Goal: Information Seeking & Learning: Check status

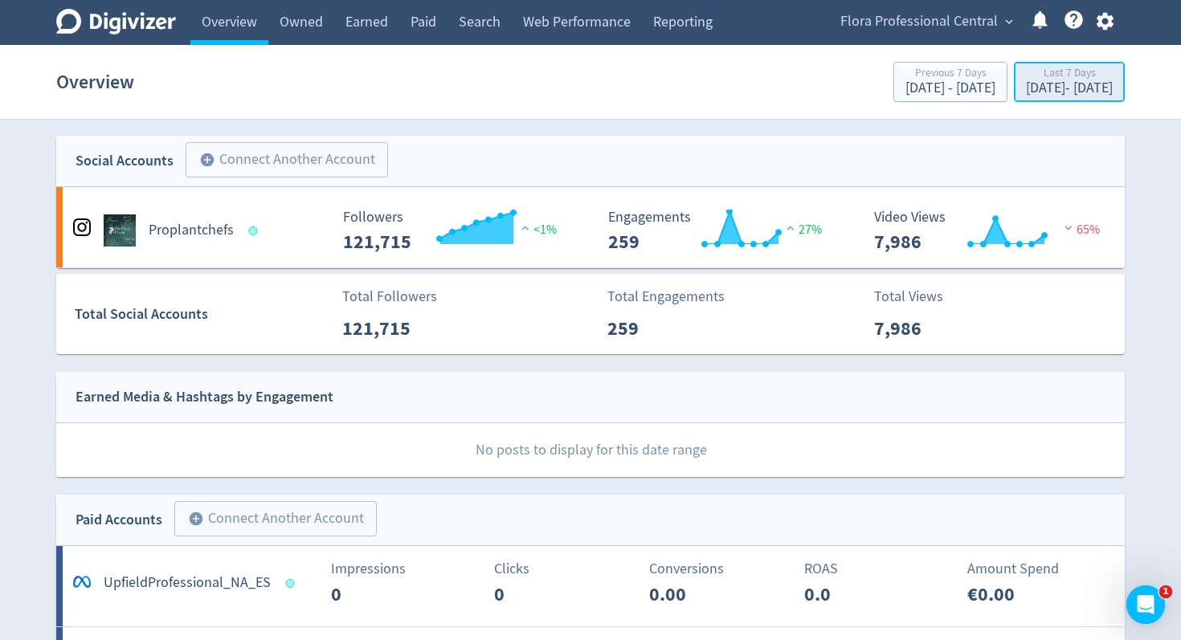
click at [1026, 95] on div "[DATE] - [DATE]" at bounding box center [1069, 88] width 87 height 14
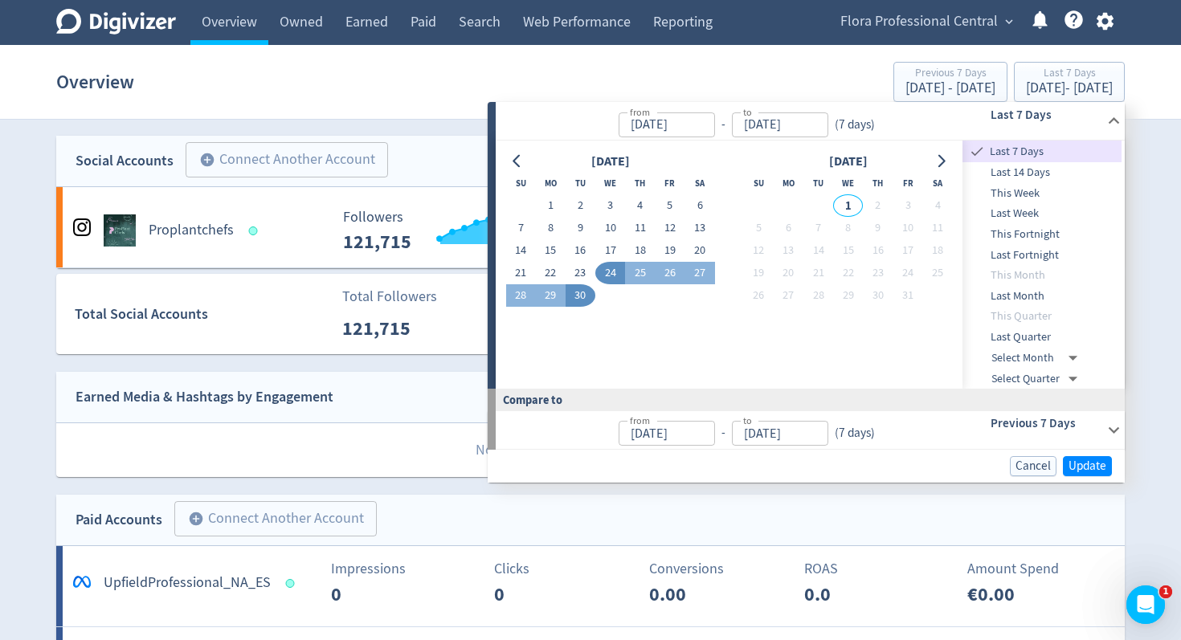
drag, startPoint x: 542, startPoint y: 202, endPoint x: 602, endPoint y: 272, distance: 92.3
click at [543, 202] on button "1" at bounding box center [551, 205] width 30 height 22
type input "[DATE]"
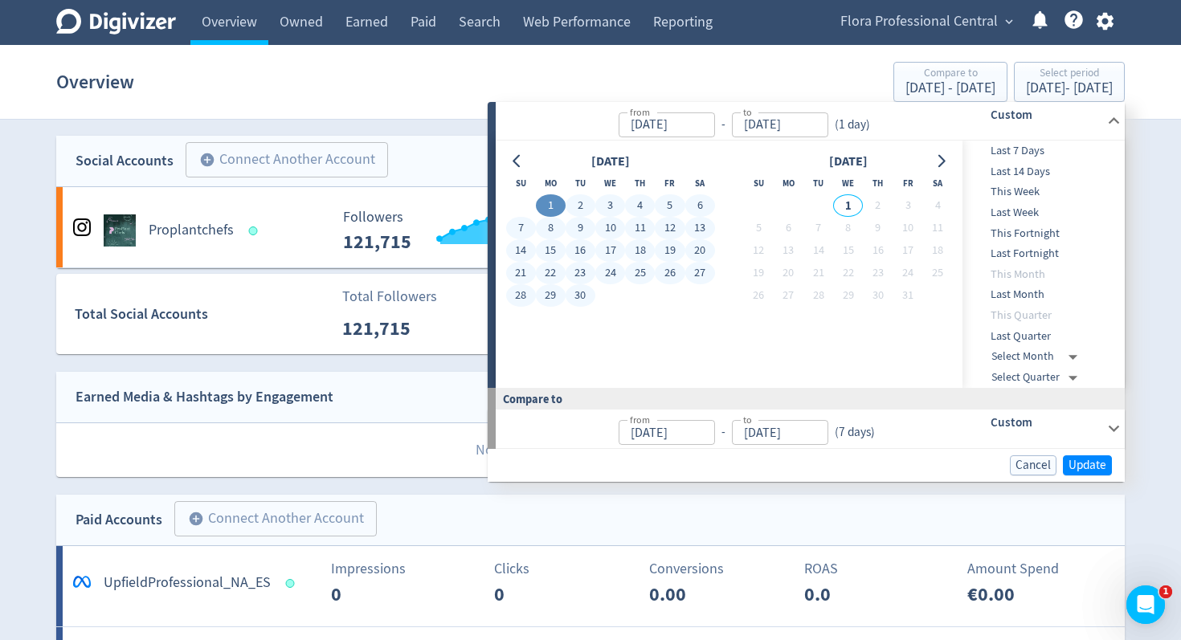
click at [580, 297] on button "30" at bounding box center [581, 295] width 30 height 22
type input "[DATE]"
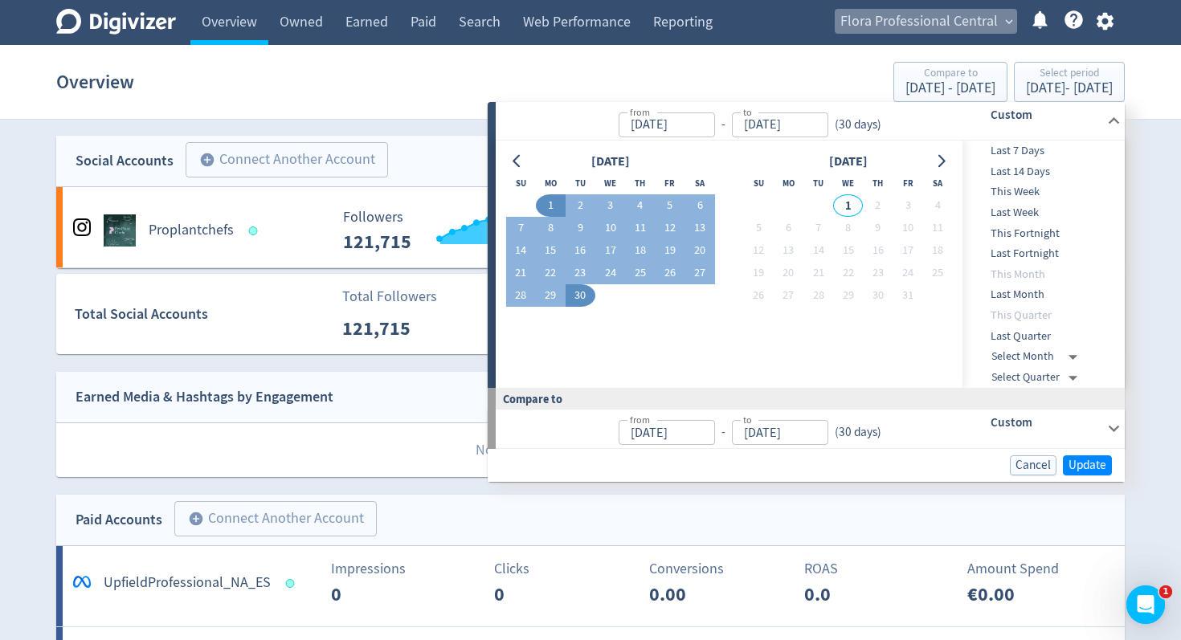
drag, startPoint x: 937, startPoint y: 11, endPoint x: 943, endPoint y: 49, distance: 38.2
click at [937, 11] on span "Flora Professional Central" at bounding box center [918, 22] width 157 height 26
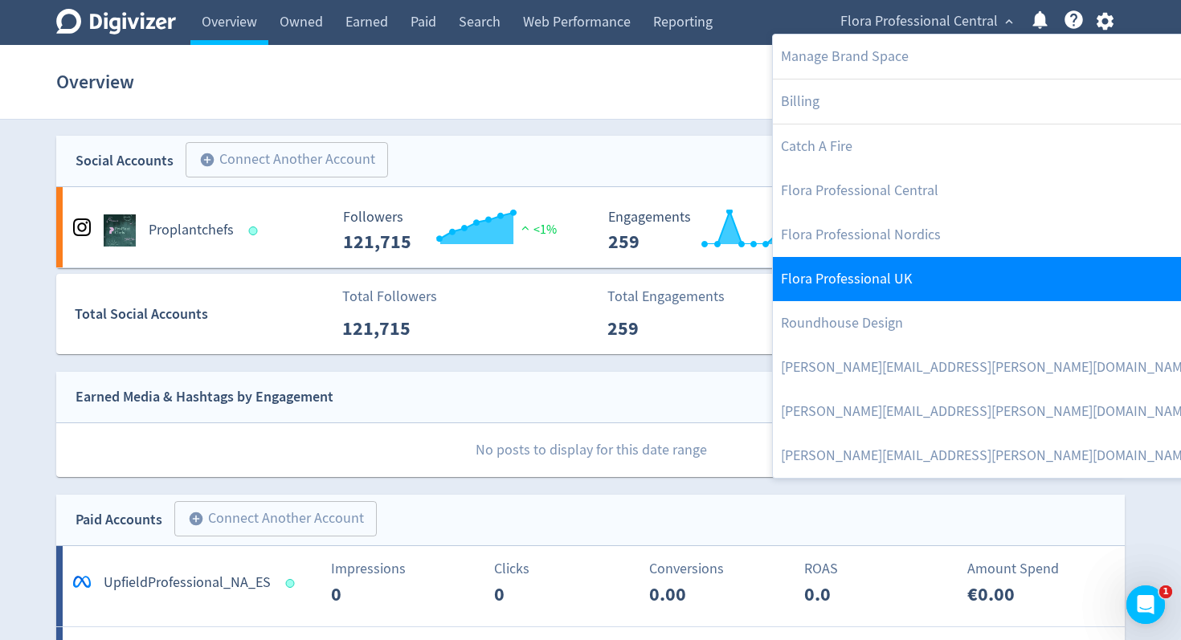
click at [920, 278] on link "Flora Professional UK" at bounding box center [996, 279] width 447 height 44
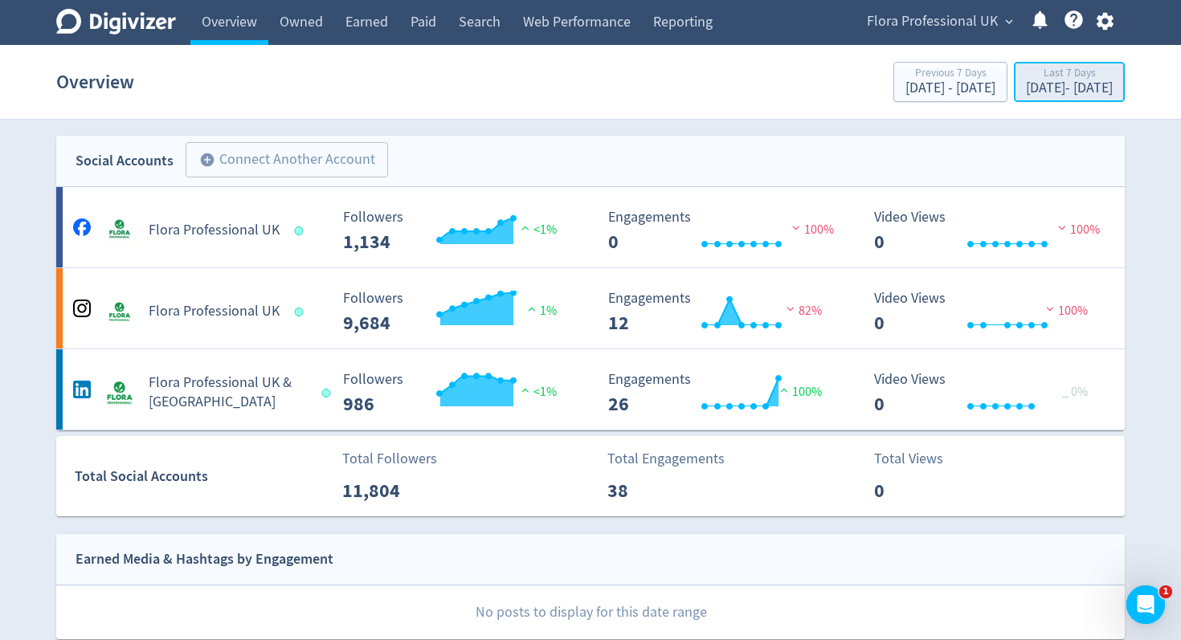
click at [1026, 92] on div "[DATE] - [DATE]" at bounding box center [1069, 88] width 87 height 14
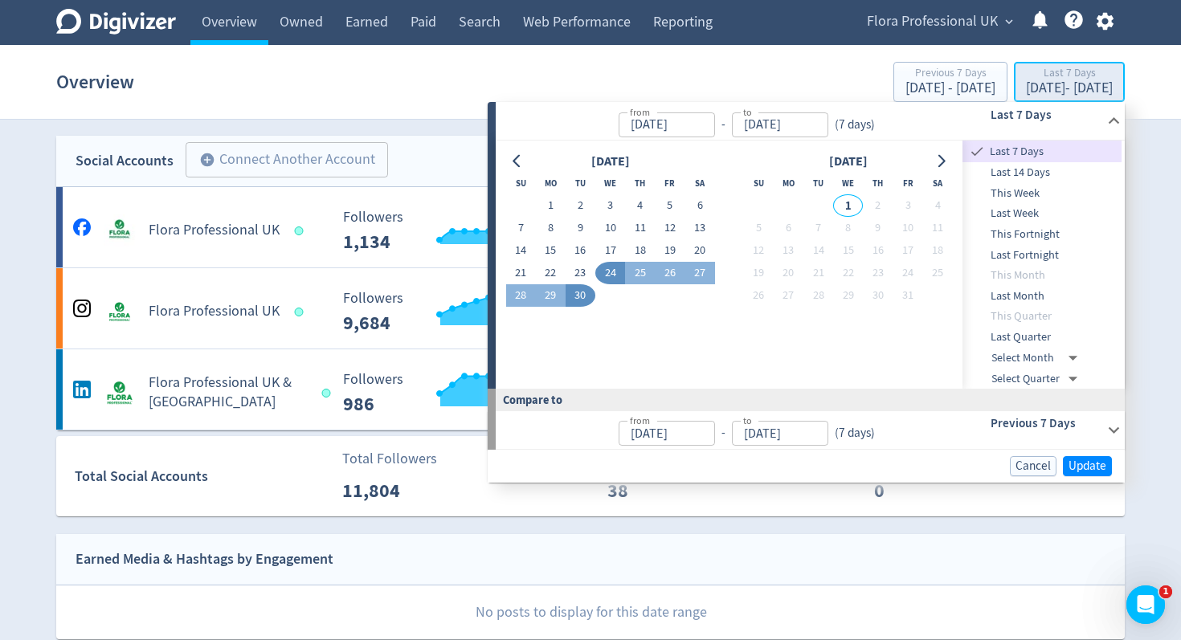
type input "[DATE]"
click at [555, 212] on button "1" at bounding box center [551, 205] width 30 height 22
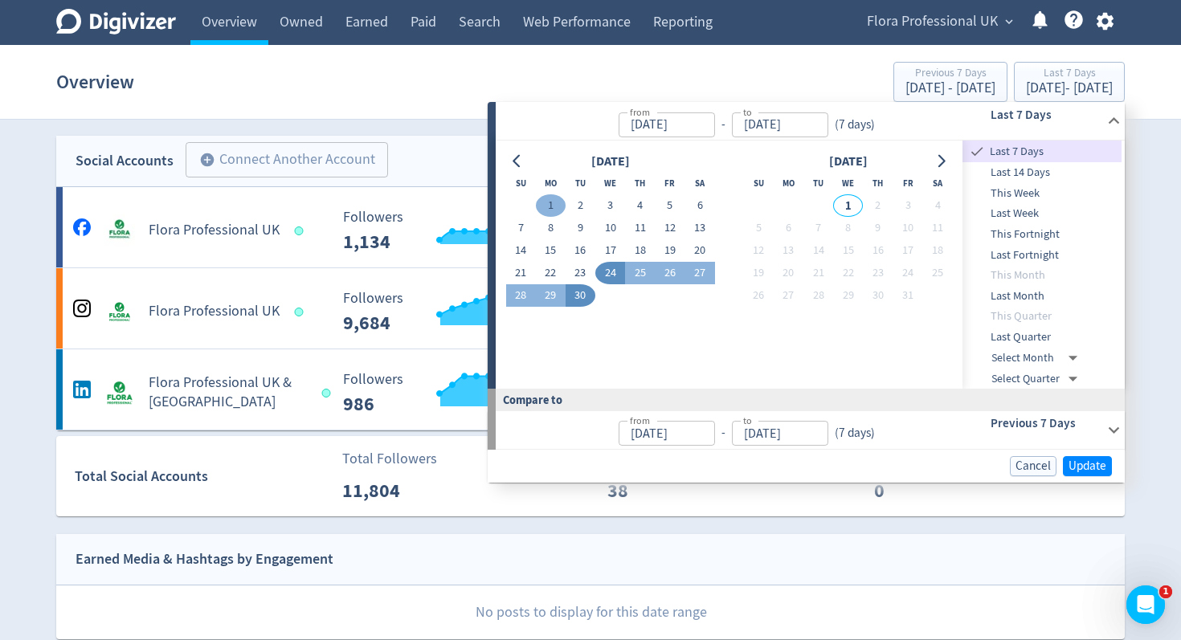
type input "[DATE]"
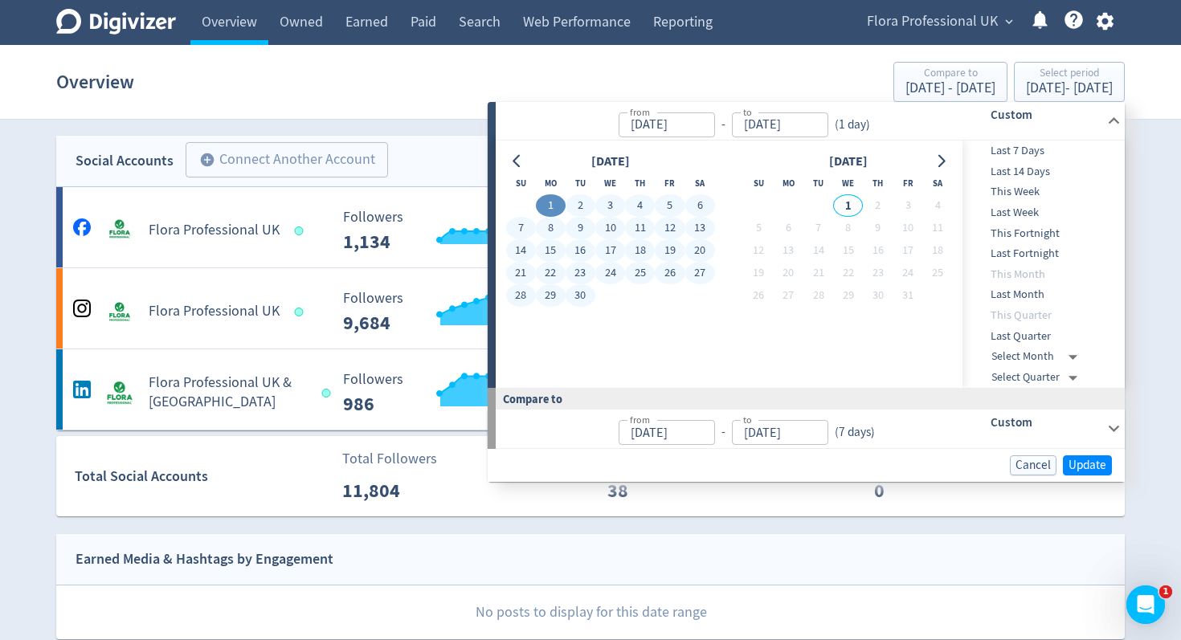
drag, startPoint x: 576, startPoint y: 288, endPoint x: 815, endPoint y: 353, distance: 247.5
click at [577, 288] on button "30" at bounding box center [581, 295] width 30 height 22
type input "[DATE]"
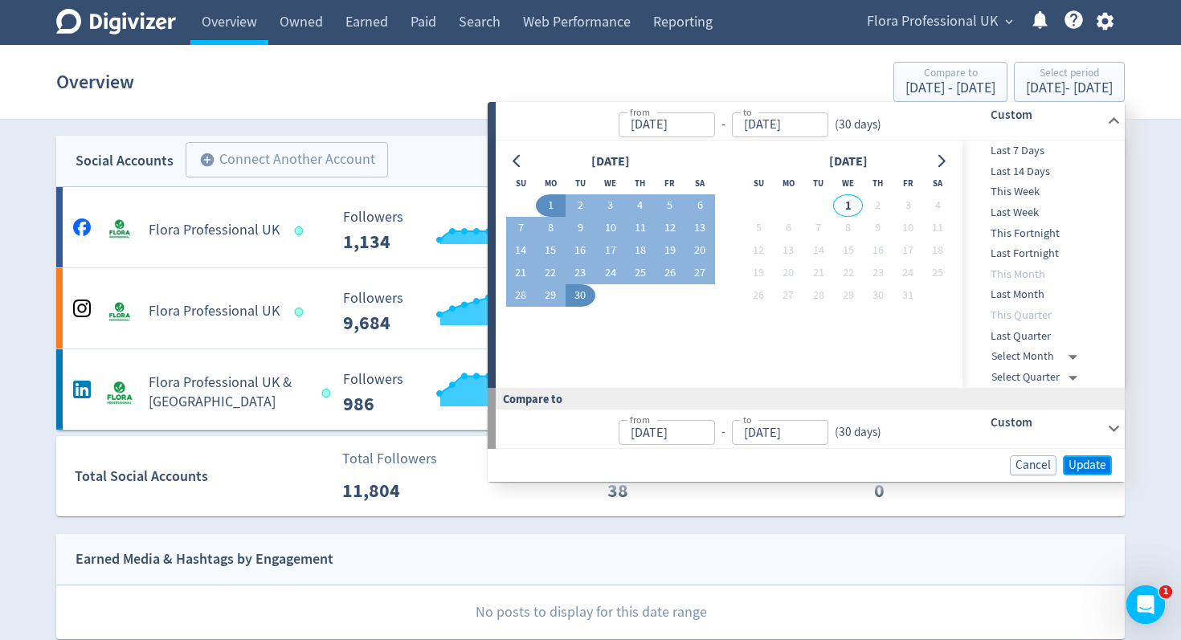
click at [1082, 463] on span "Update" at bounding box center [1087, 465] width 38 height 12
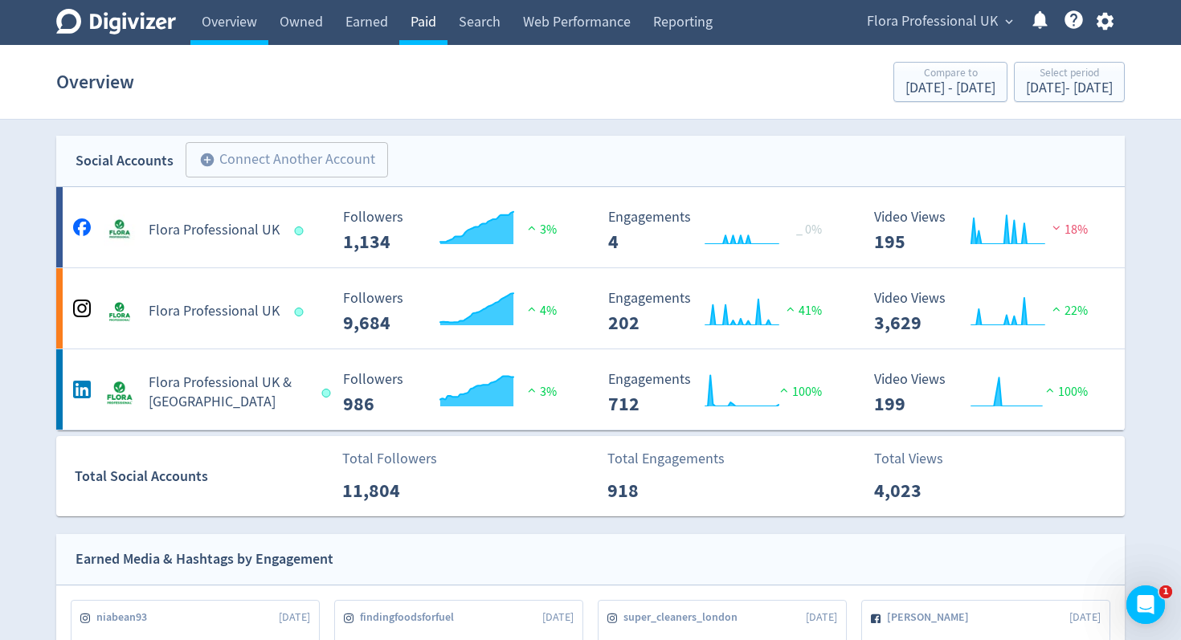
click at [426, 23] on link "Paid" at bounding box center [423, 22] width 48 height 45
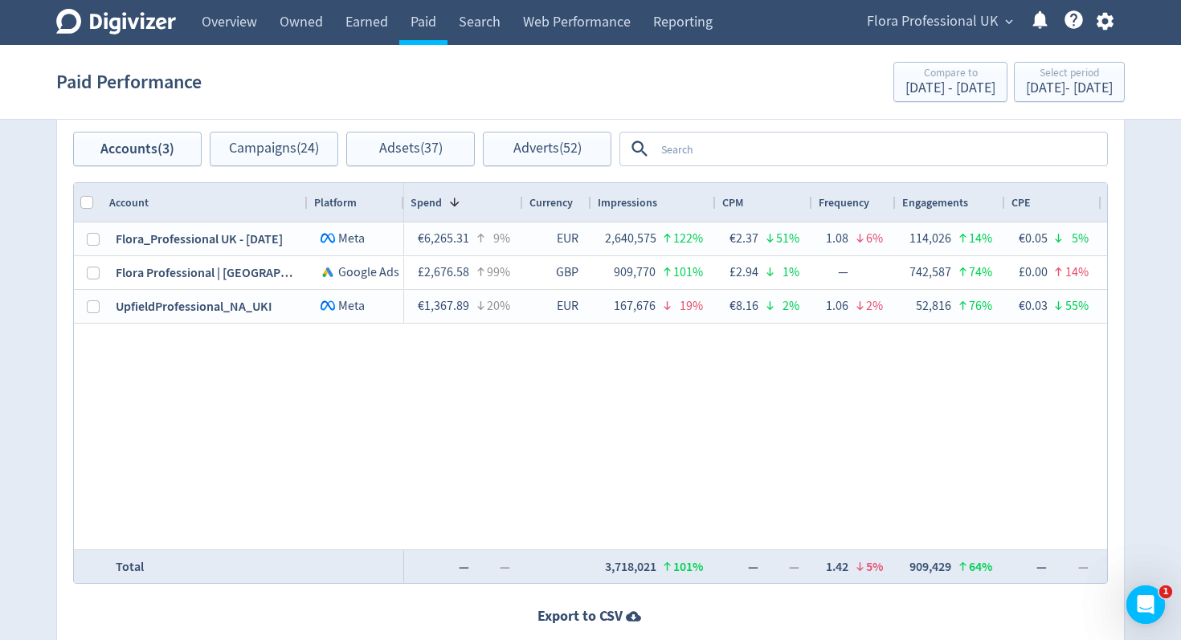
scroll to position [706, 0]
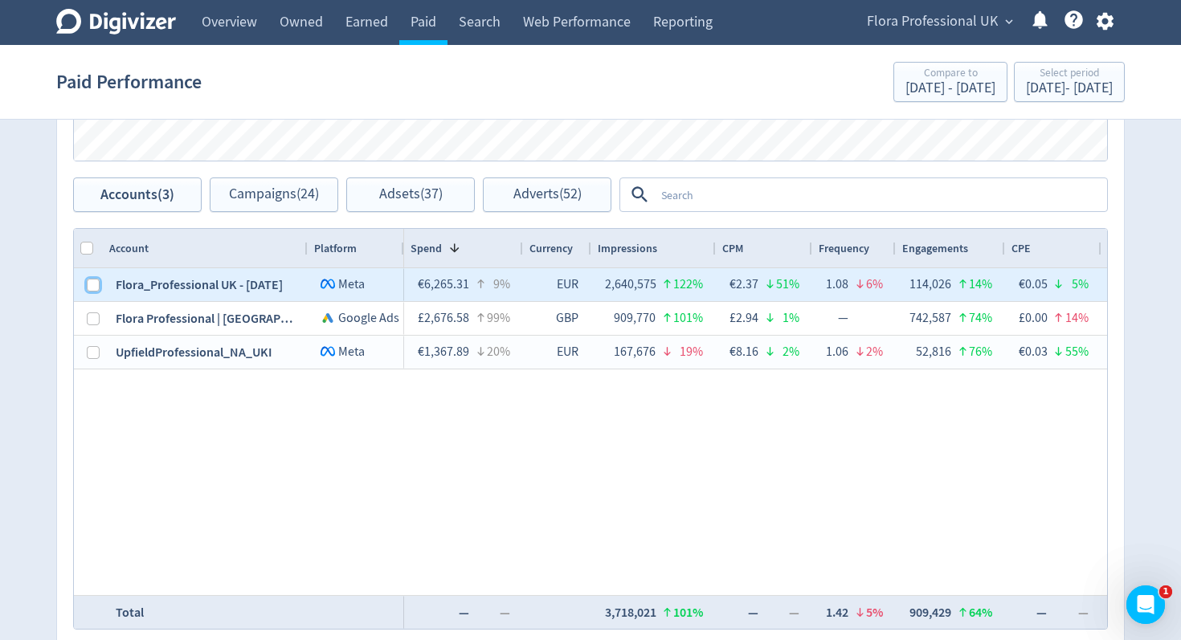
click at [90, 280] on input "Press Space to toggle row selection (unchecked)" at bounding box center [93, 285] width 13 height 13
checkbox input "true"
checkbox input "false"
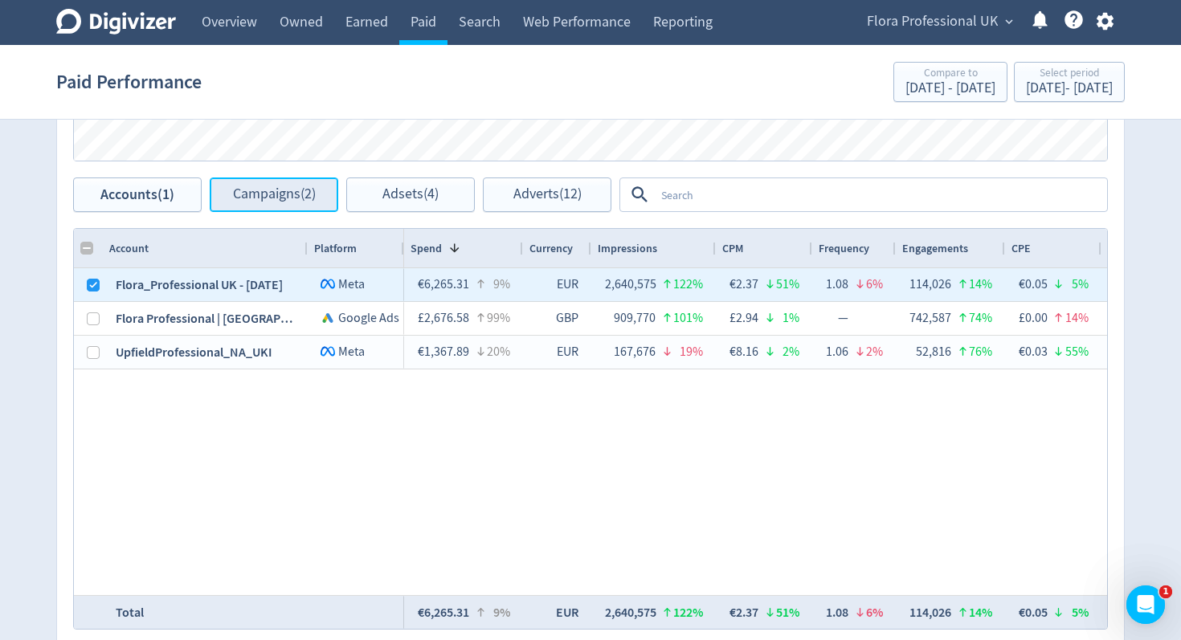
click at [303, 191] on span "Campaigns (2)" at bounding box center [274, 194] width 83 height 15
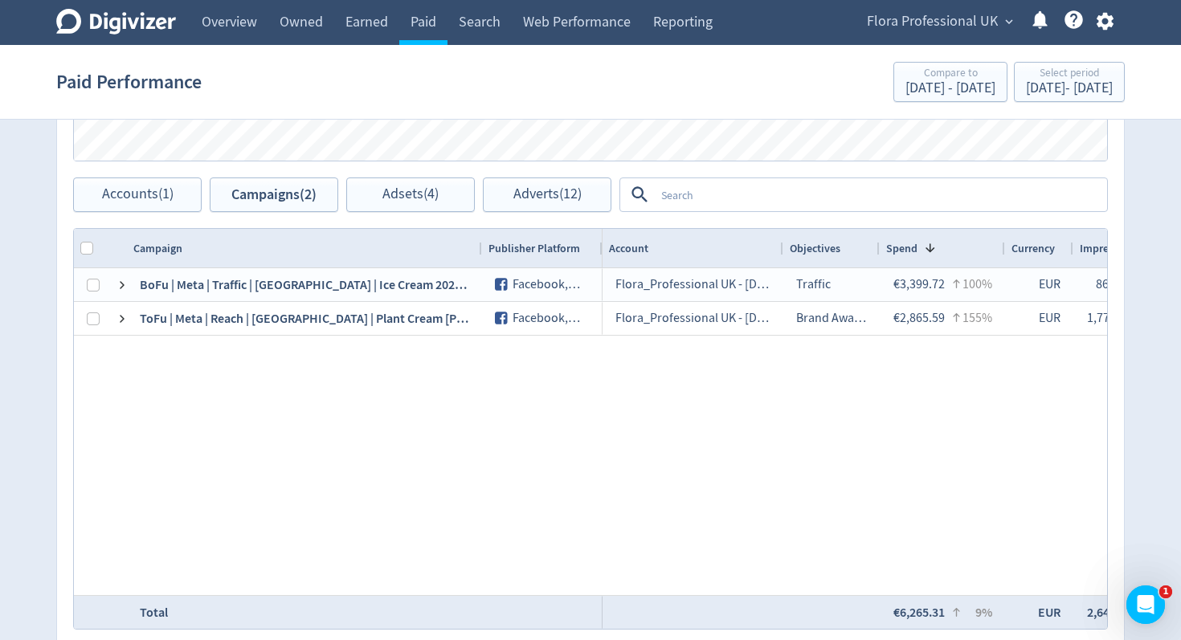
drag, startPoint x: 305, startPoint y: 244, endPoint x: 480, endPoint y: 244, distance: 174.3
click at [480, 244] on div at bounding box center [481, 248] width 6 height 39
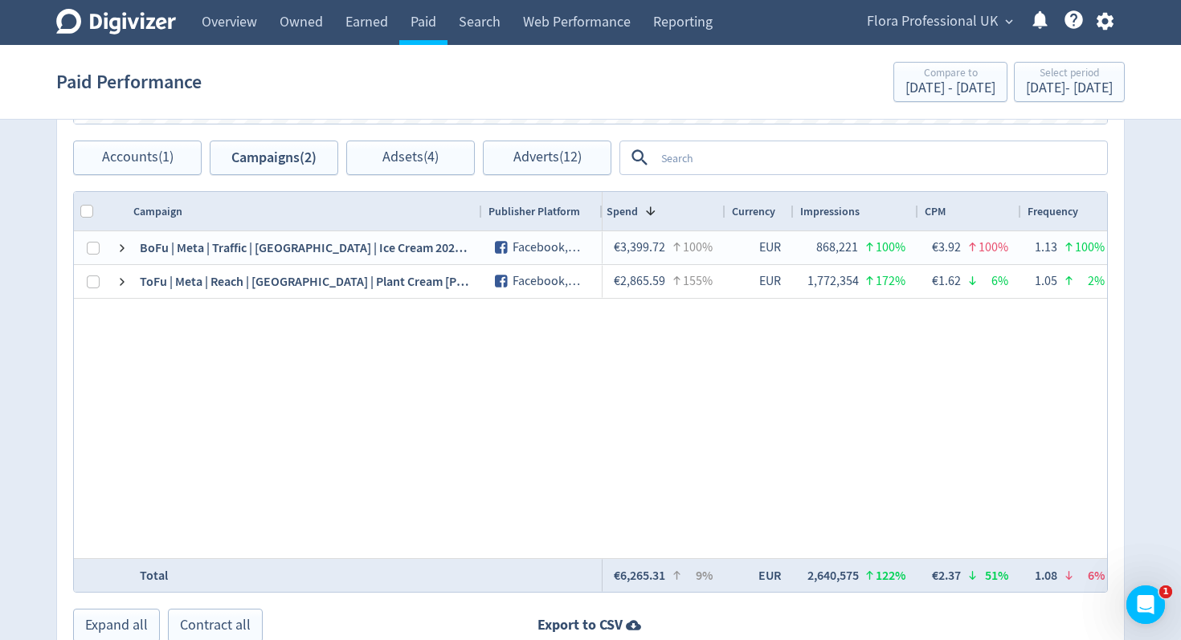
scroll to position [0, 171]
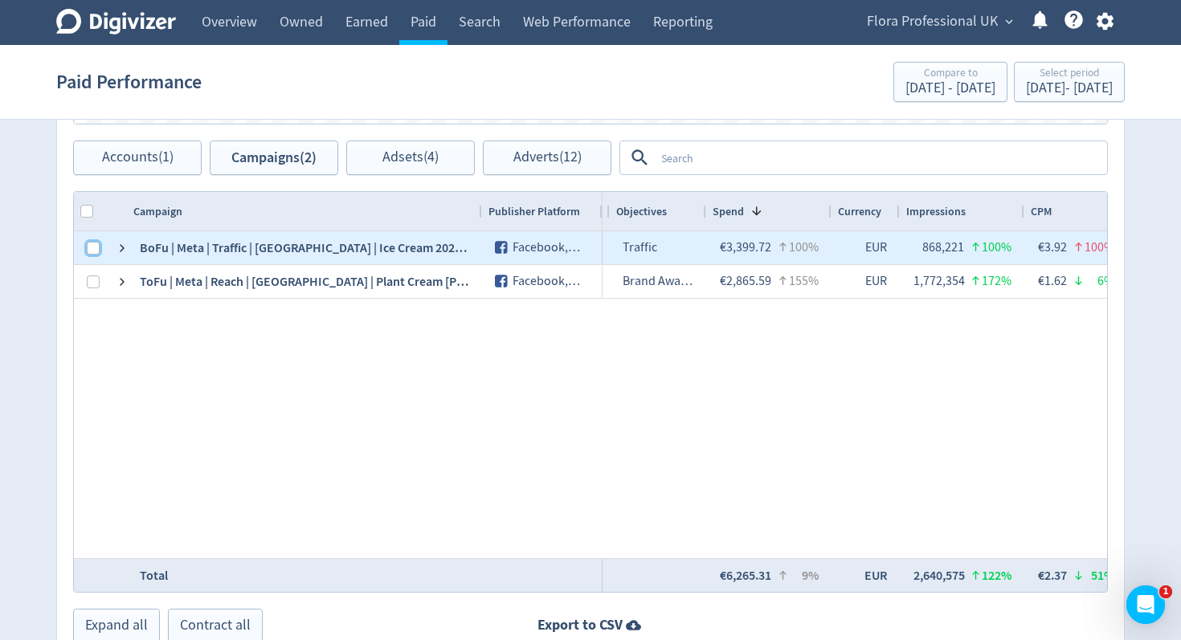
click at [95, 246] on input "Press Space to toggle row selection (unchecked)" at bounding box center [93, 248] width 13 height 13
checkbox input "true"
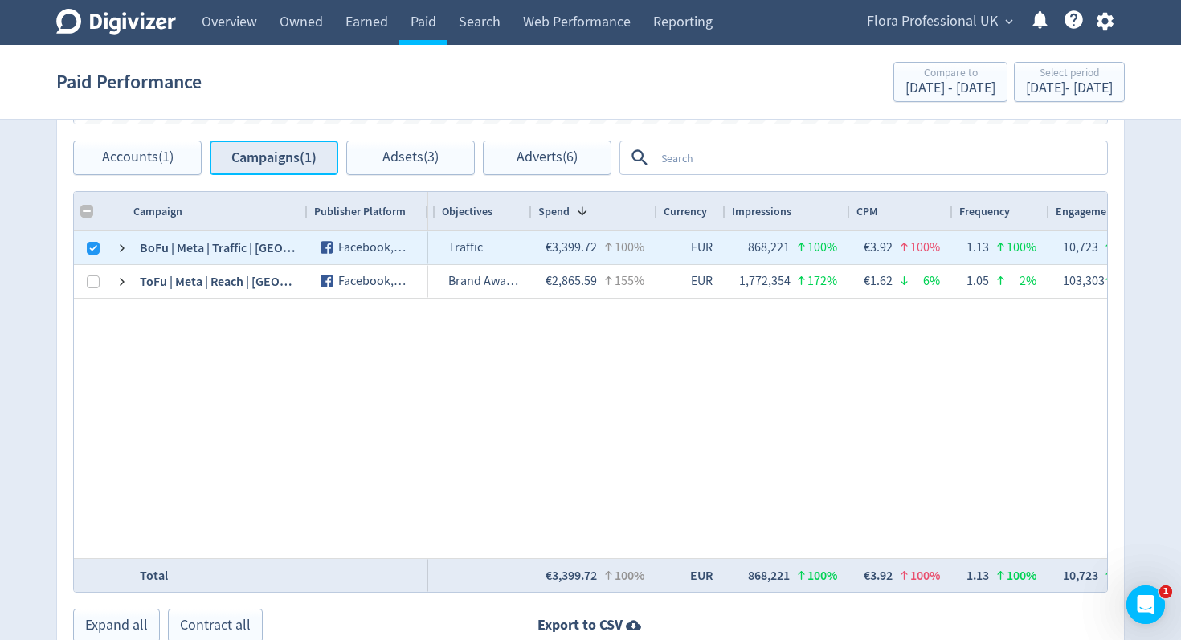
click at [306, 174] on button "Campaigns (1)" at bounding box center [274, 158] width 129 height 35
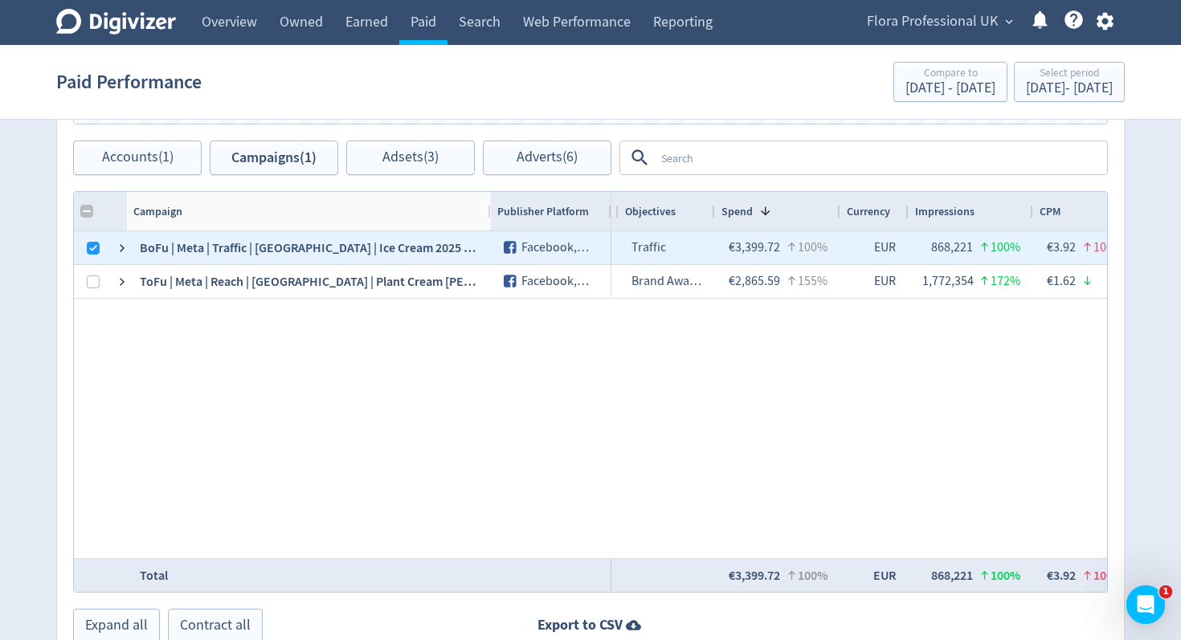
drag, startPoint x: 315, startPoint y: 211, endPoint x: 603, endPoint y: 186, distance: 289.5
click at [492, 210] on div at bounding box center [490, 211] width 6 height 39
checkbox input "false"
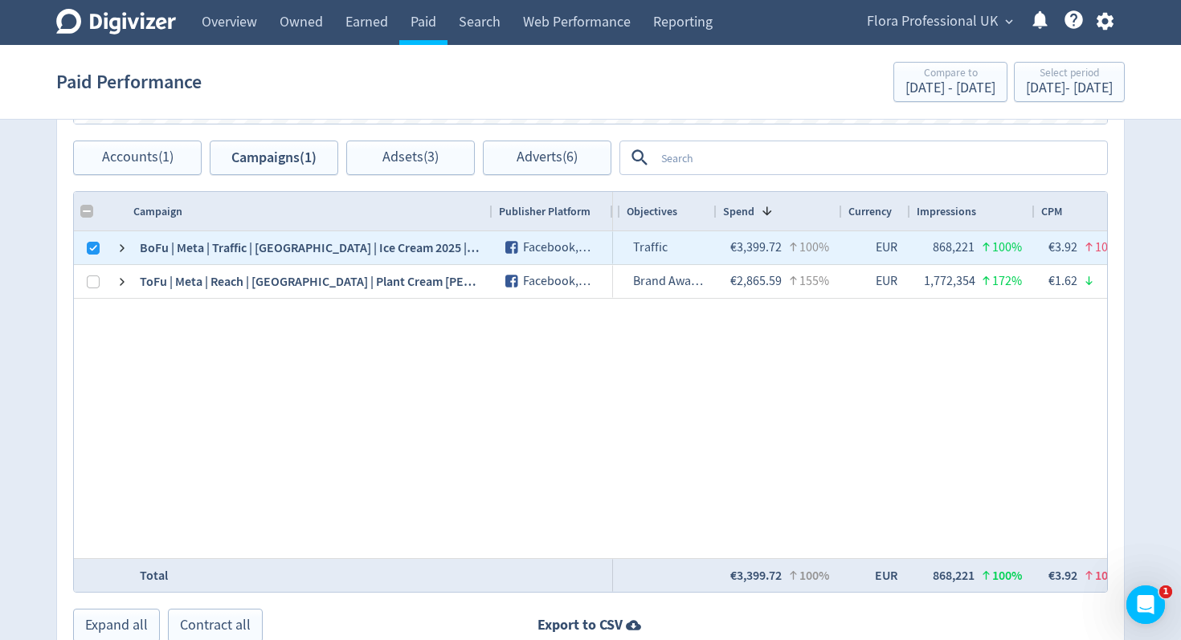
click at [775, 151] on textarea at bounding box center [880, 158] width 451 height 30
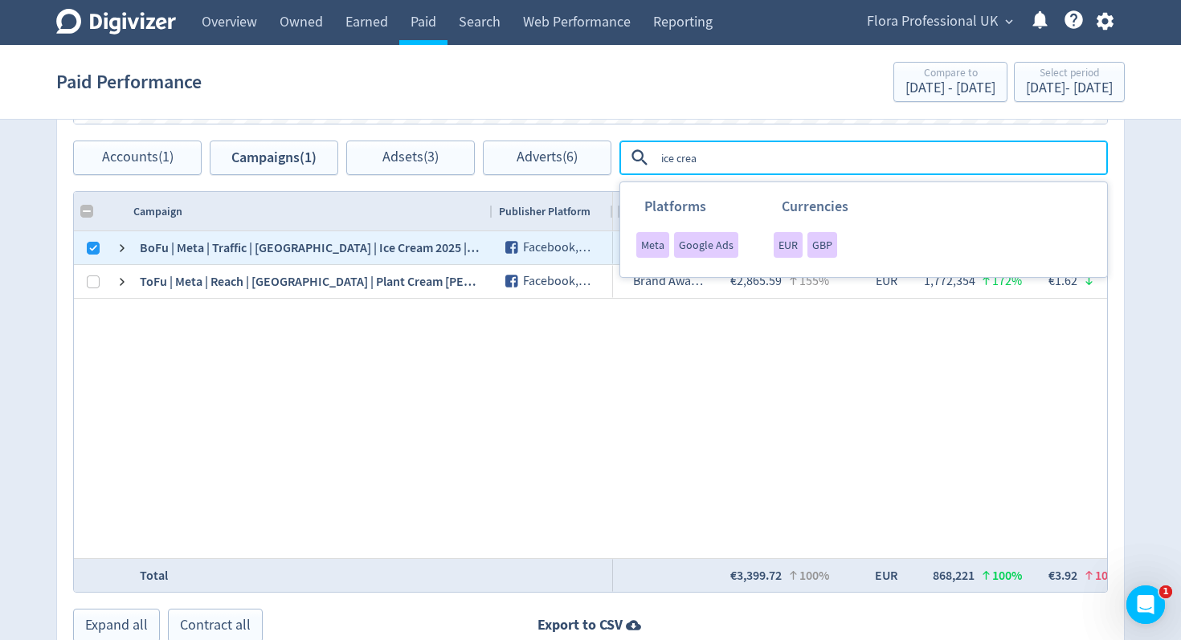
type textarea "ice cream"
checkbox input "true"
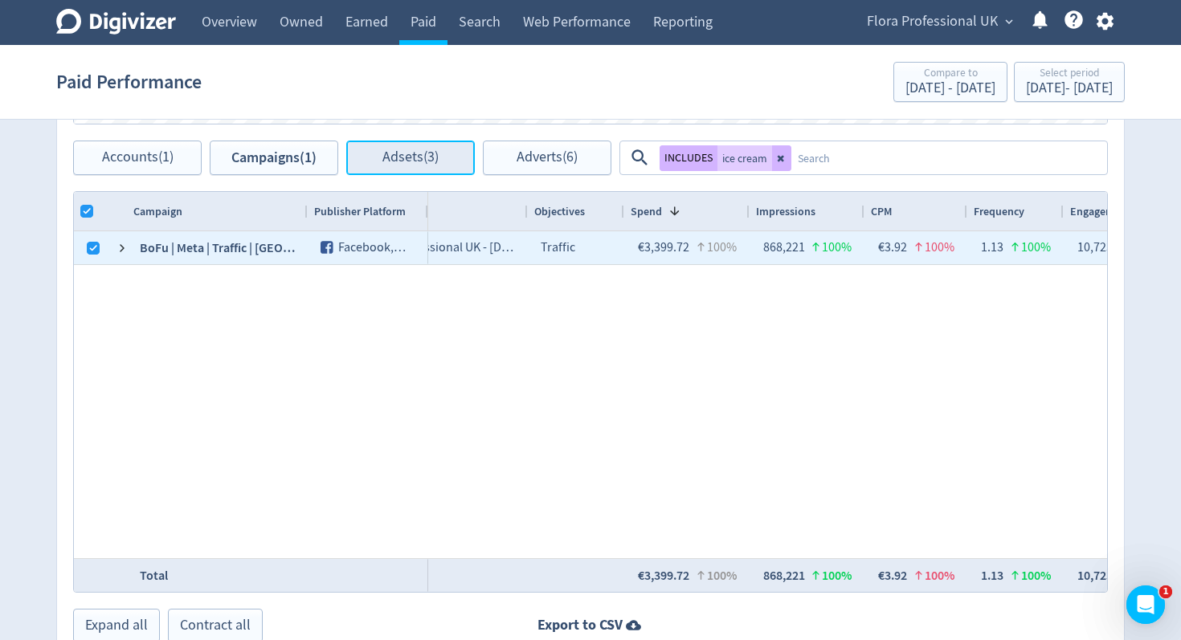
click at [418, 158] on span "Adsets (3)" at bounding box center [410, 157] width 56 height 15
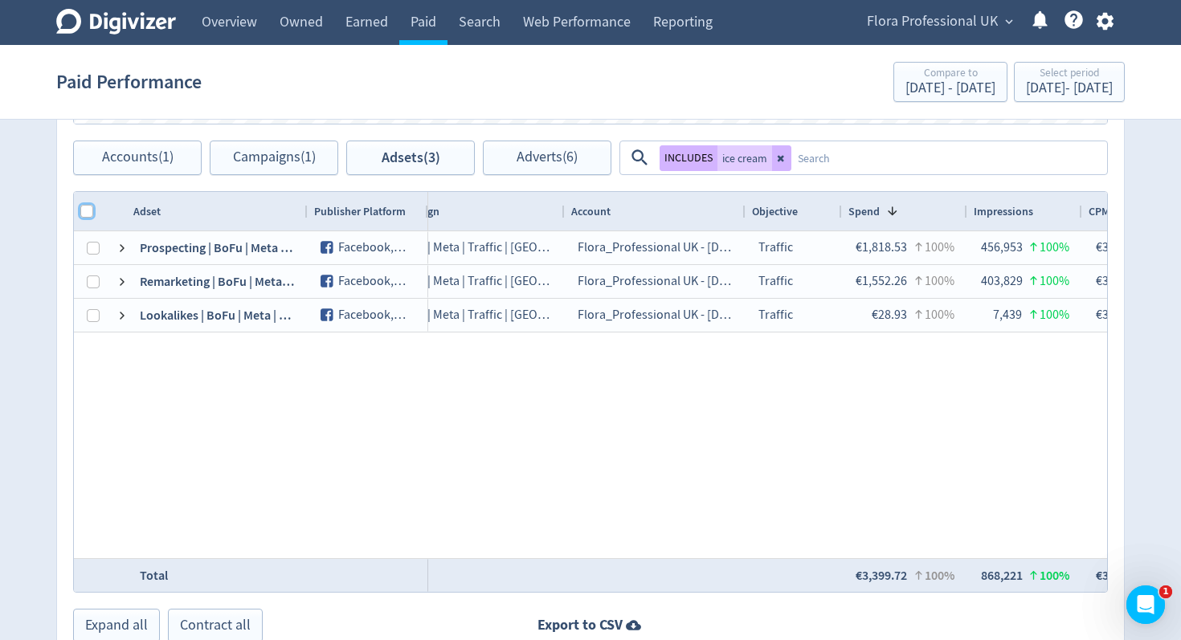
drag, startPoint x: 87, startPoint y: 214, endPoint x: 146, endPoint y: 252, distance: 70.4
click at [87, 214] on input "Column with Header Selection" at bounding box center [86, 211] width 13 height 13
checkbox input "true"
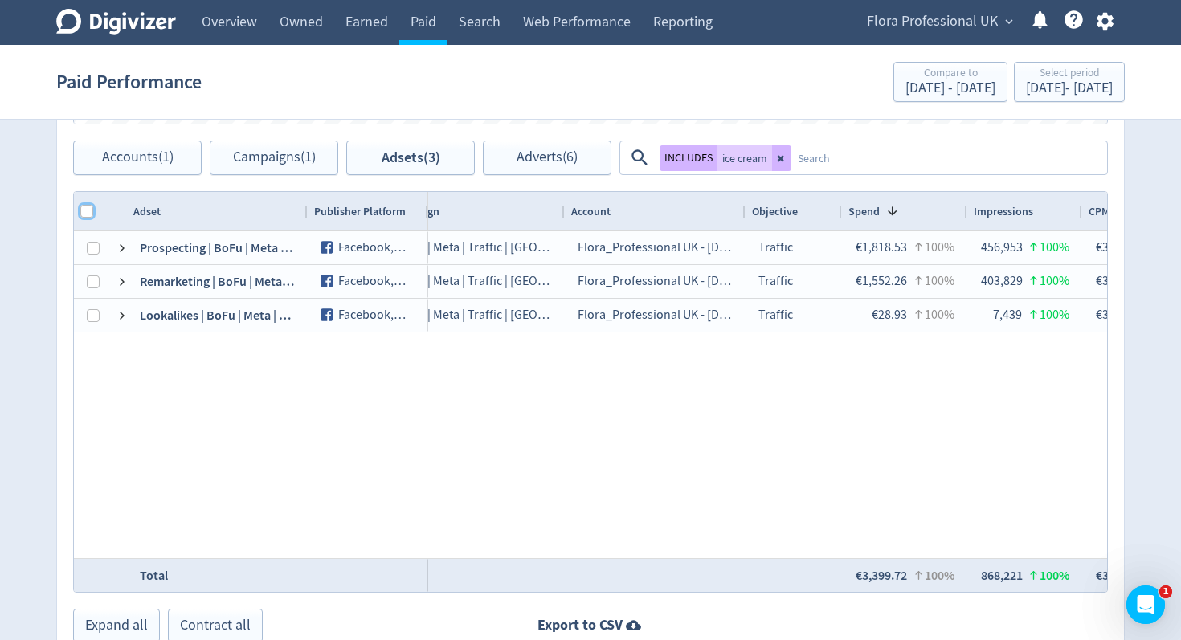
checkbox input "true"
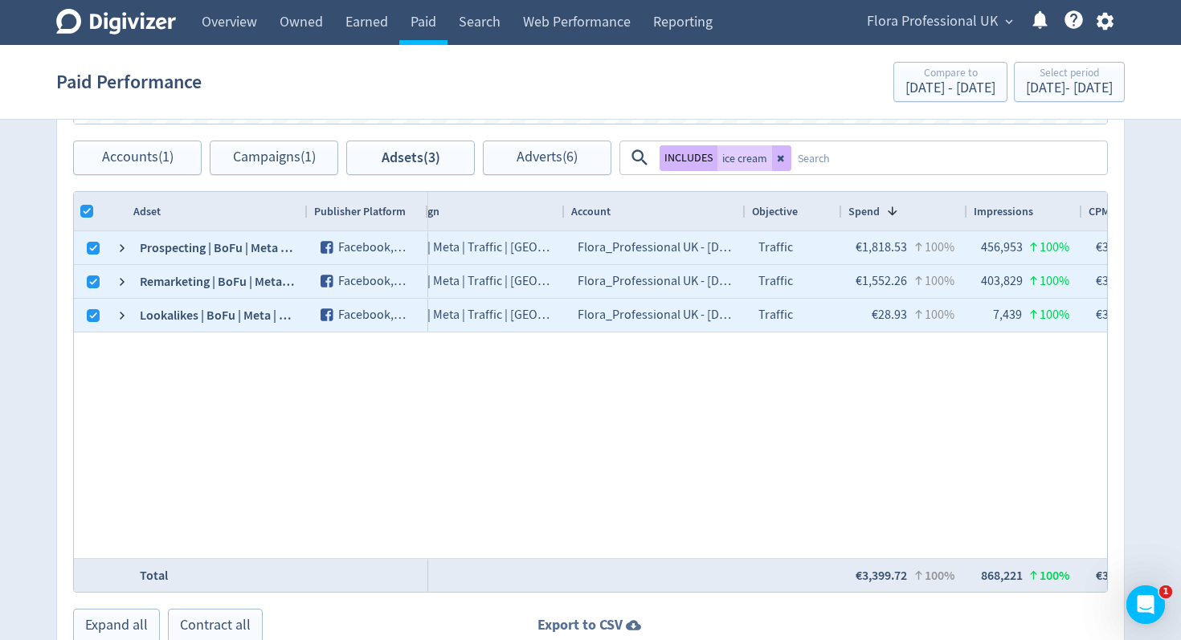
click at [595, 621] on strong "Export to CSV" at bounding box center [579, 625] width 85 height 20
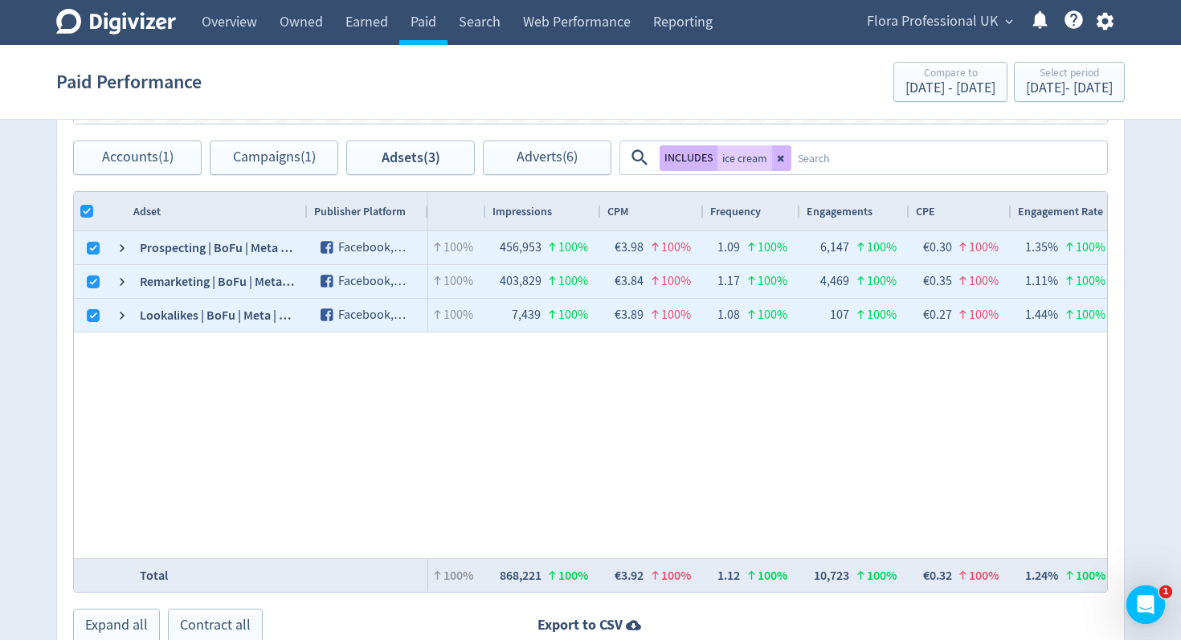
scroll to position [0, 541]
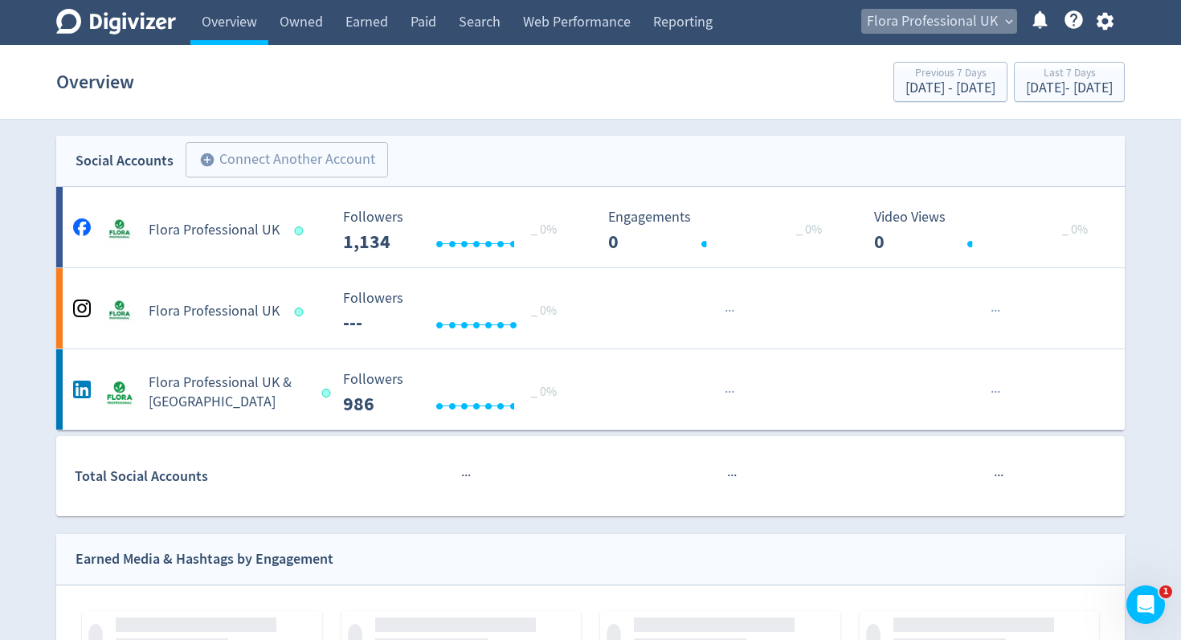
click at [1007, 20] on span "expand_more" at bounding box center [1009, 21] width 14 height 14
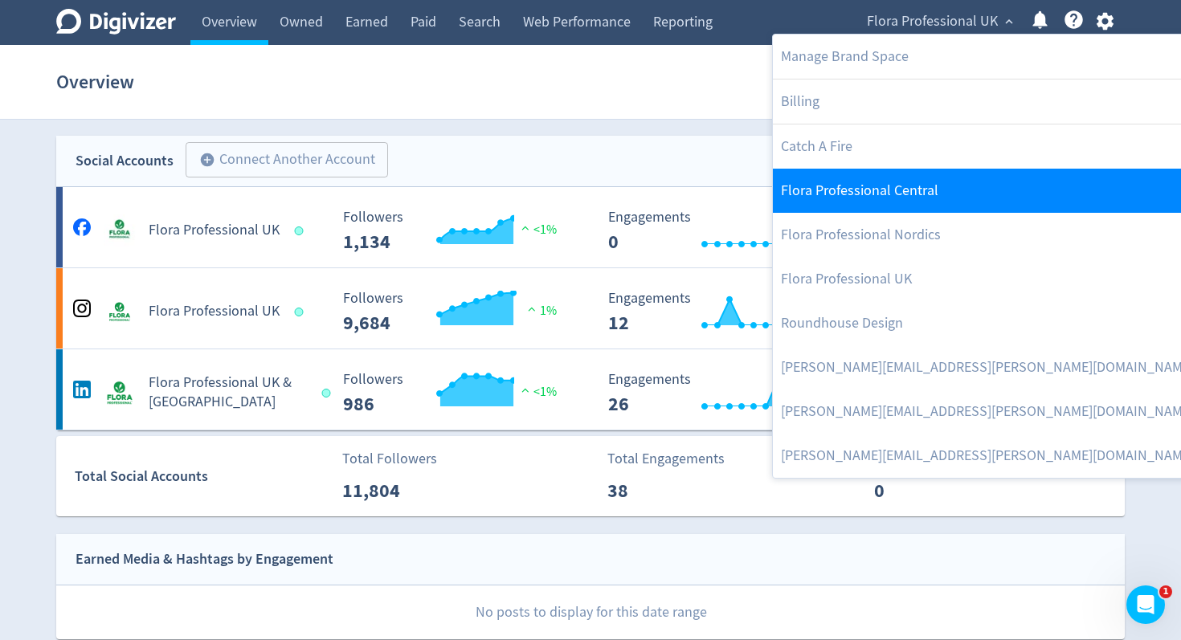
click at [950, 196] on link "Flora Professional Central" at bounding box center [996, 191] width 447 height 44
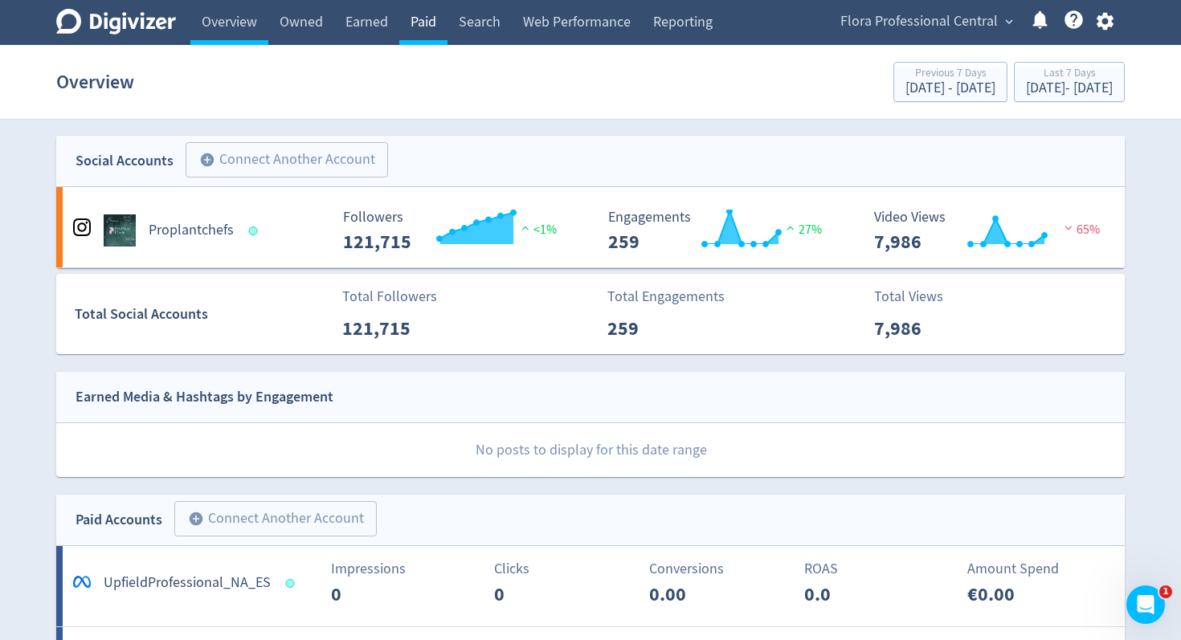
click at [426, 26] on link "Paid" at bounding box center [423, 22] width 48 height 45
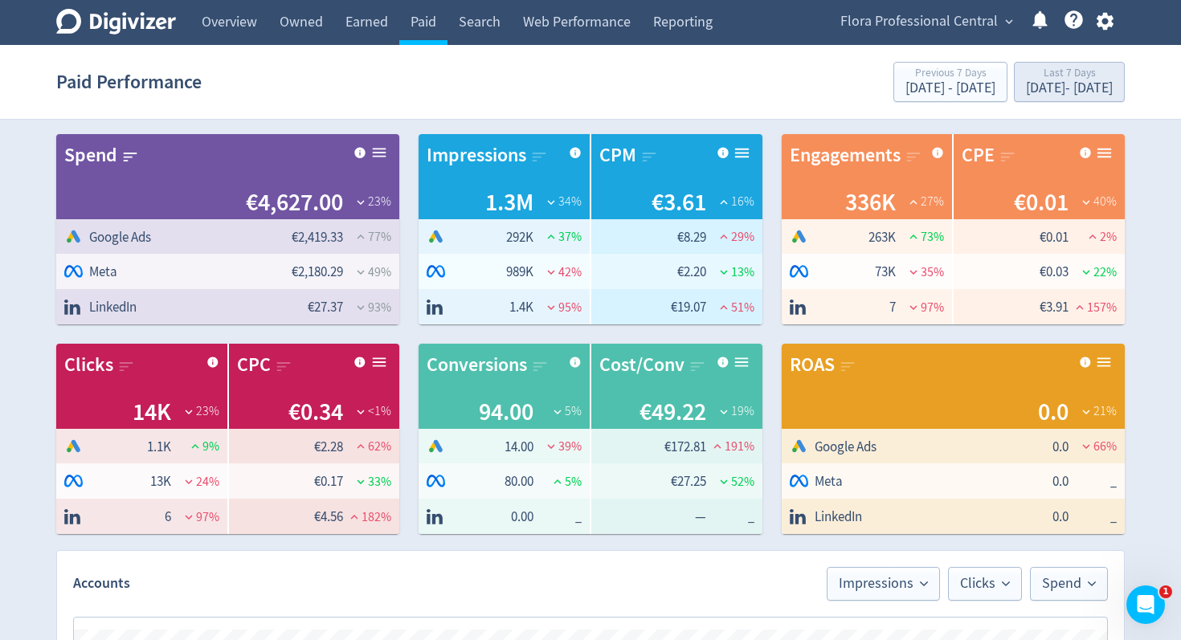
scroll to position [87, 0]
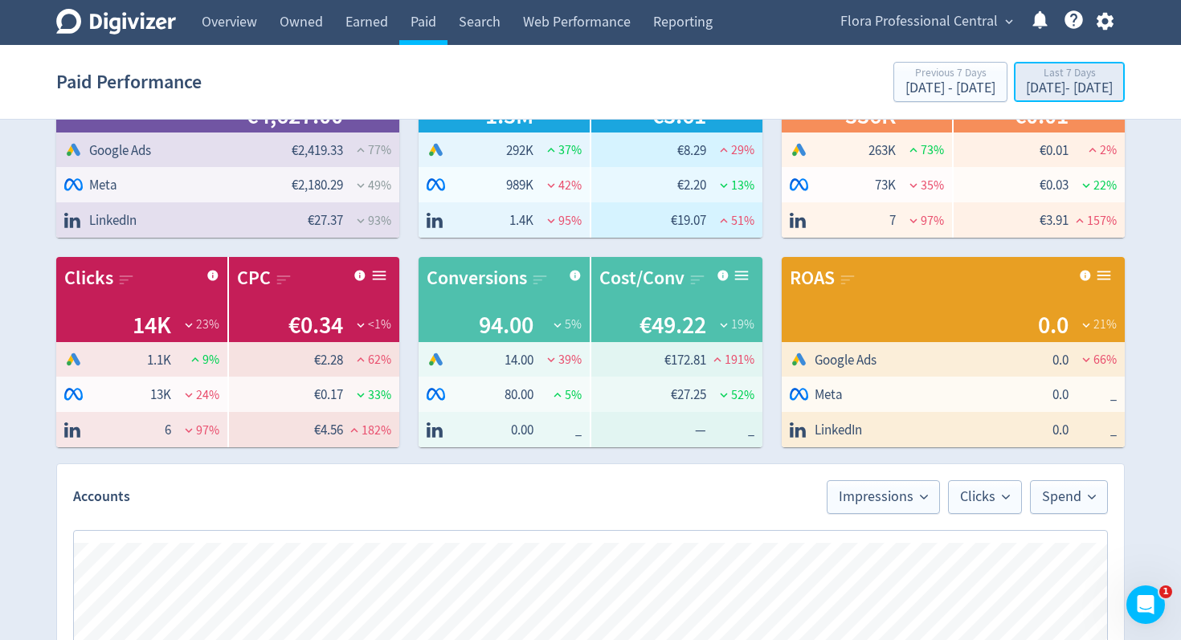
click at [1033, 82] on div "[DATE] - [DATE]" at bounding box center [1069, 88] width 87 height 14
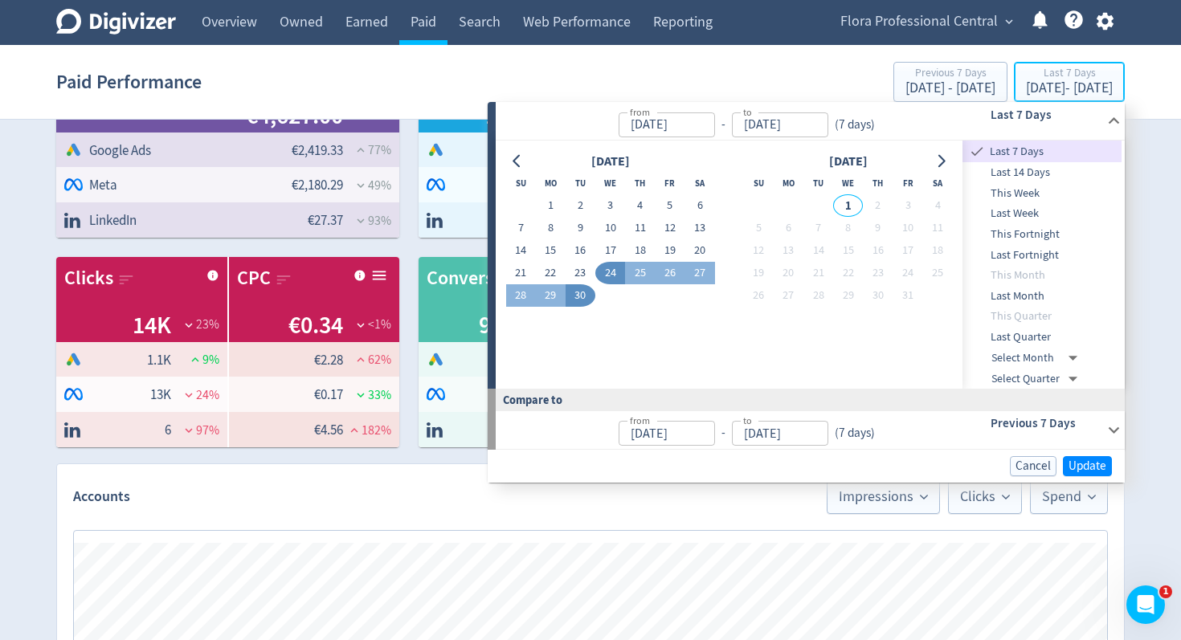
type input "[DATE]"
click at [517, 163] on icon "Go to previous month" at bounding box center [517, 161] width 13 height 13
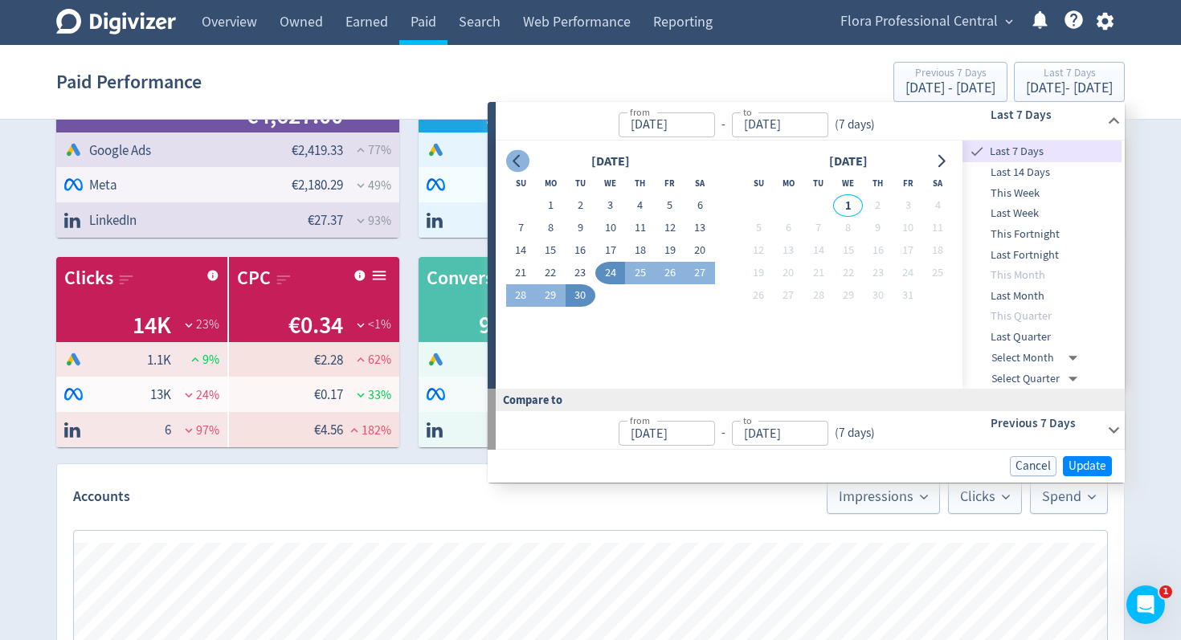
click at [518, 163] on icon "Go to previous month" at bounding box center [517, 161] width 13 height 13
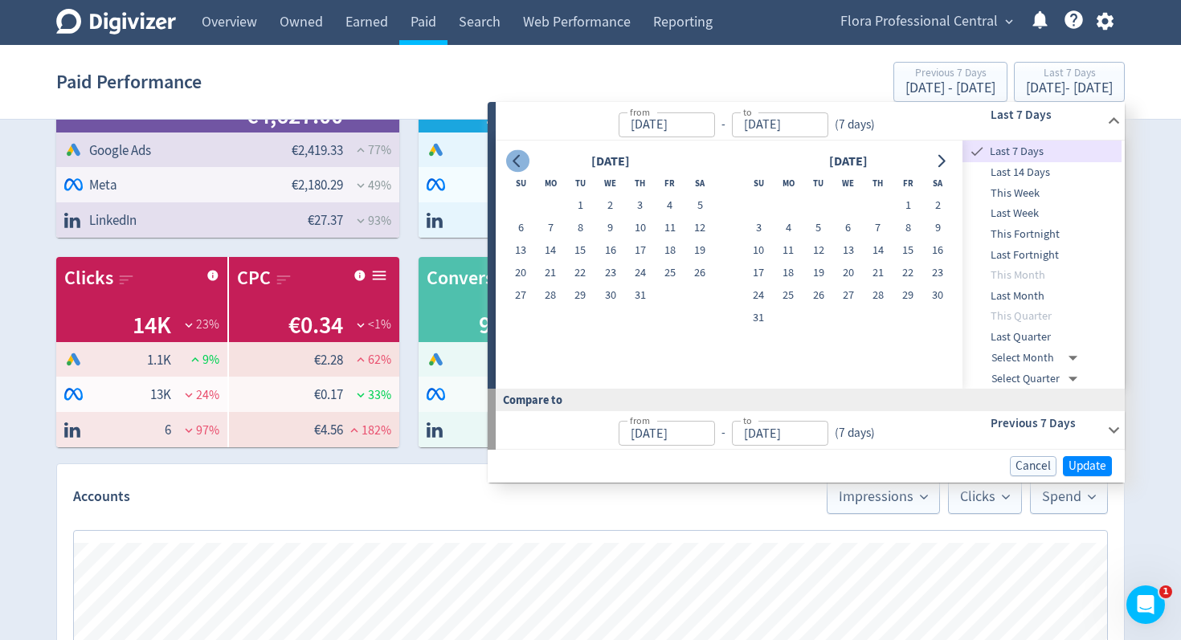
click at [518, 163] on icon "Go to previous month" at bounding box center [517, 161] width 13 height 13
click at [517, 163] on icon "Go to previous month" at bounding box center [517, 161] width 13 height 13
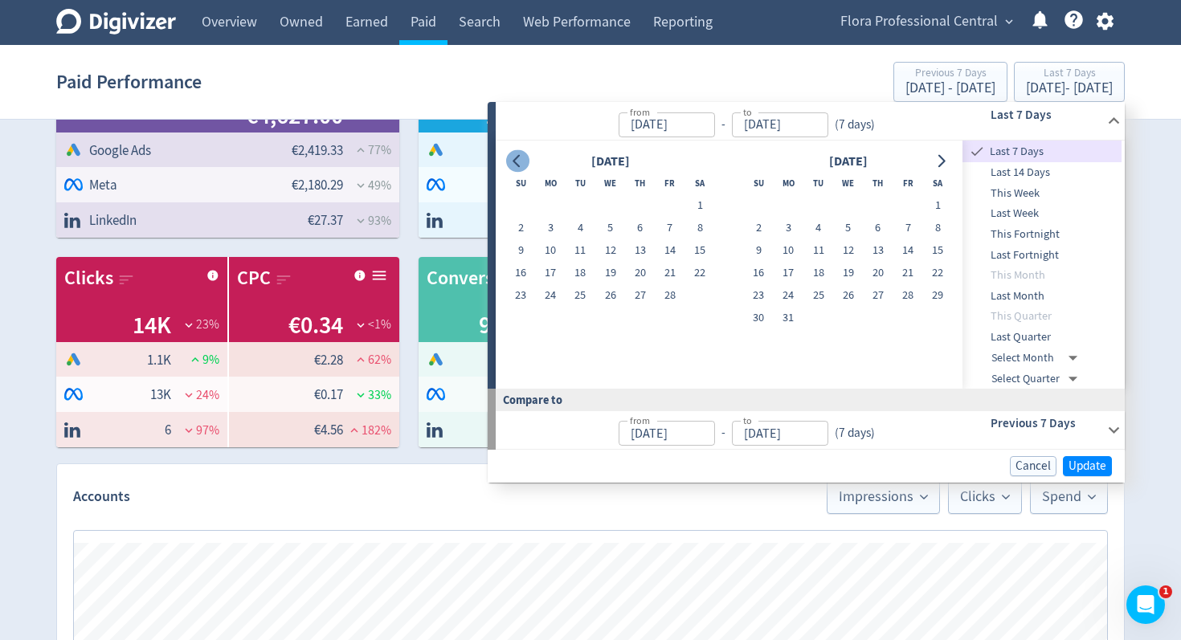
click at [517, 164] on icon "Go to previous month" at bounding box center [517, 161] width 13 height 13
drag, startPoint x: 599, startPoint y: 202, endPoint x: 787, endPoint y: 221, distance: 189.0
click at [599, 202] on button "1" at bounding box center [610, 205] width 30 height 22
type input "Jan 01, 2025"
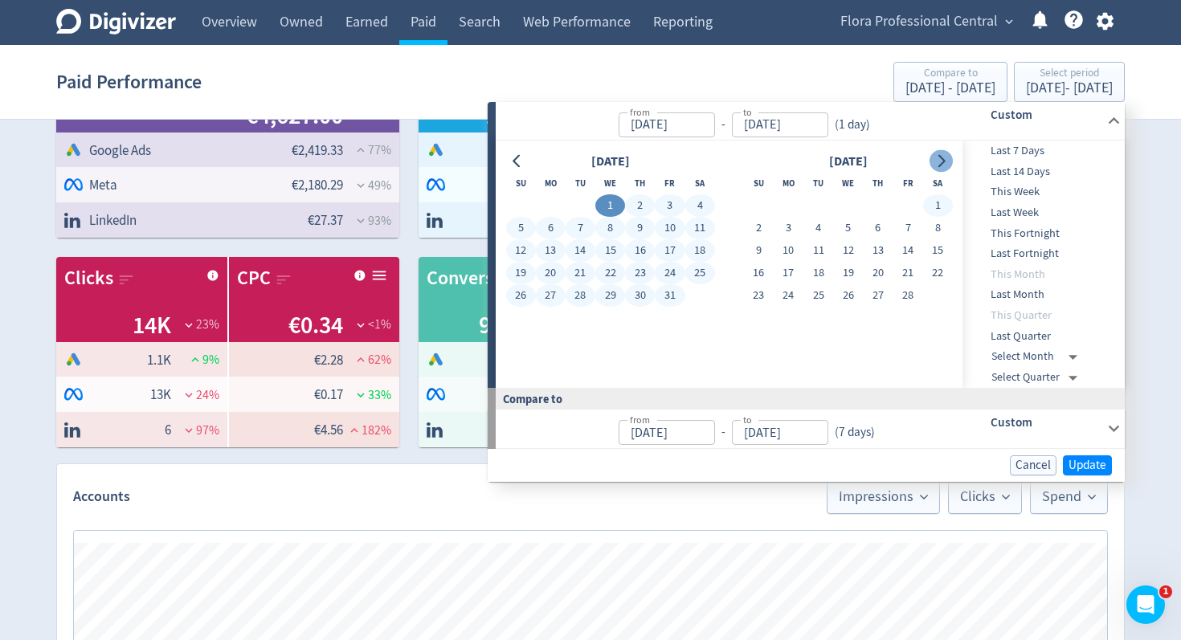
click at [950, 165] on button "Go to next month" at bounding box center [940, 161] width 23 height 22
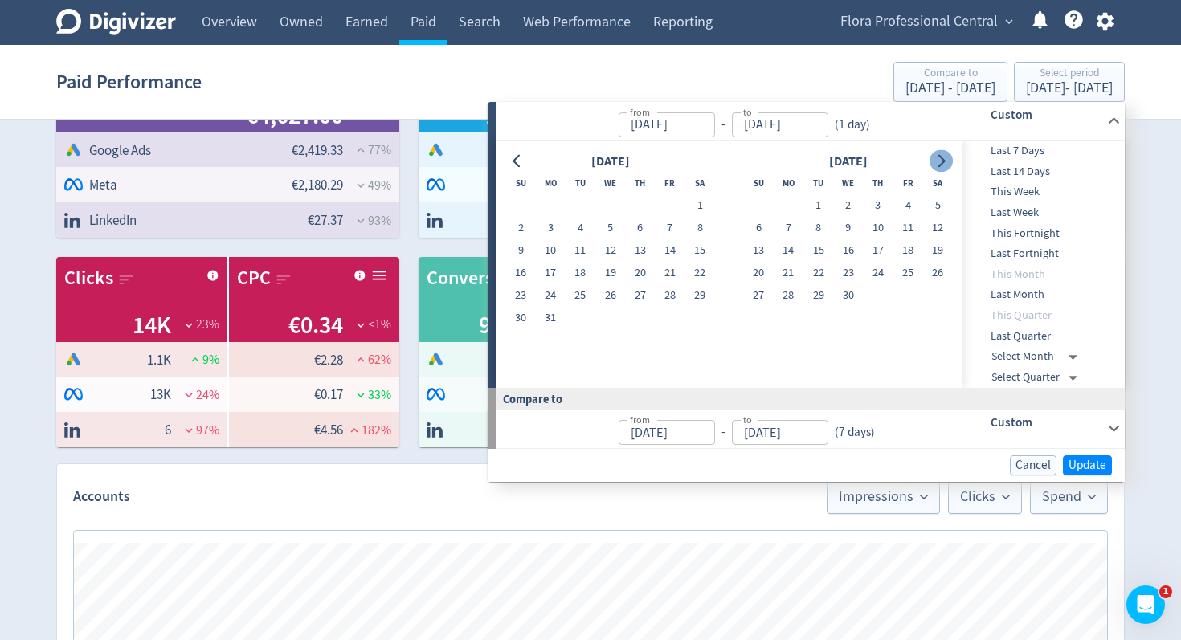
click at [950, 165] on button "Go to next month" at bounding box center [940, 161] width 23 height 22
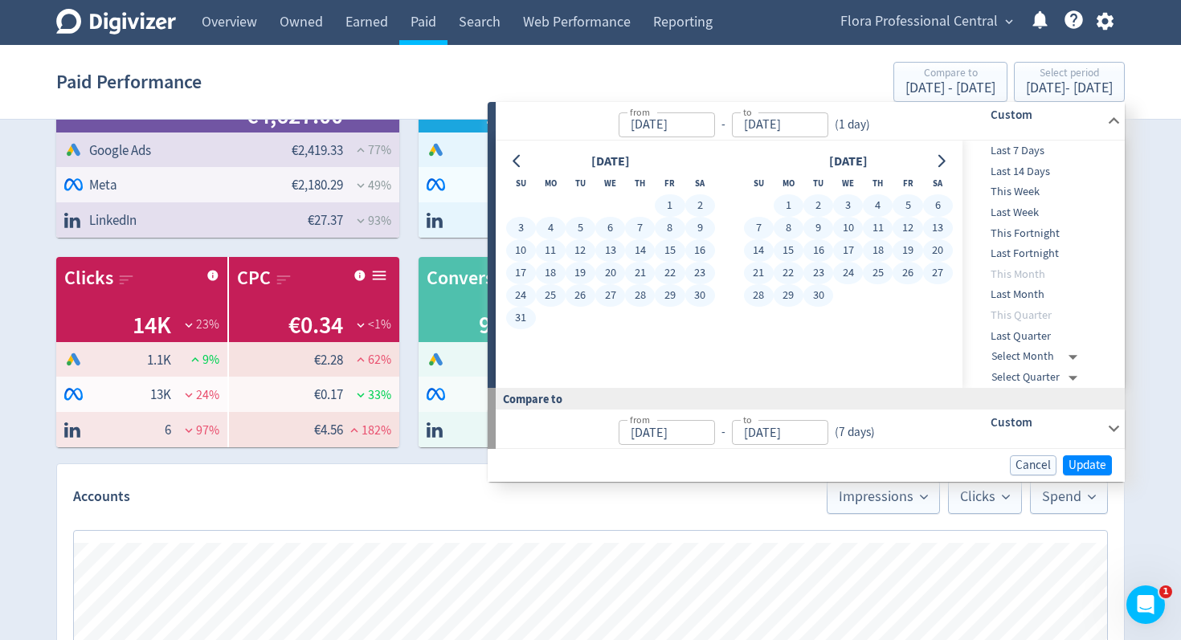
drag, startPoint x: 829, startPoint y: 292, endPoint x: 841, endPoint y: 297, distance: 13.0
click at [829, 292] on button "30" at bounding box center [818, 295] width 30 height 22
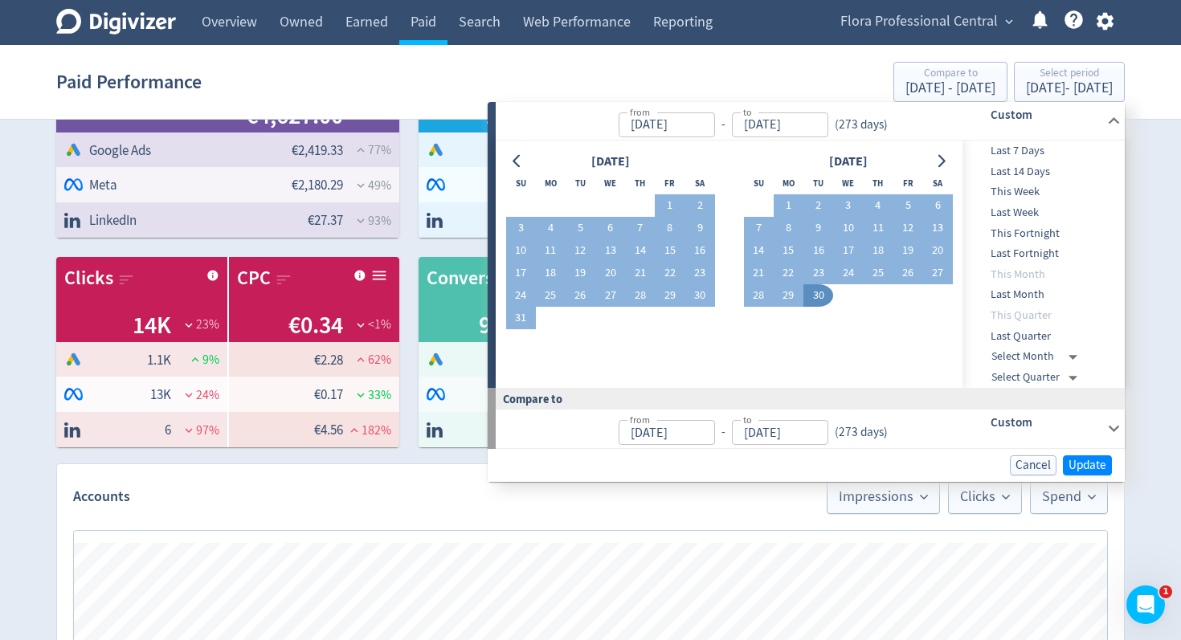
type input "[DATE]"
type input "Apr 03, 2024"
type input "Dec 31, 2024"
click at [1104, 468] on span "Update" at bounding box center [1087, 465] width 38 height 12
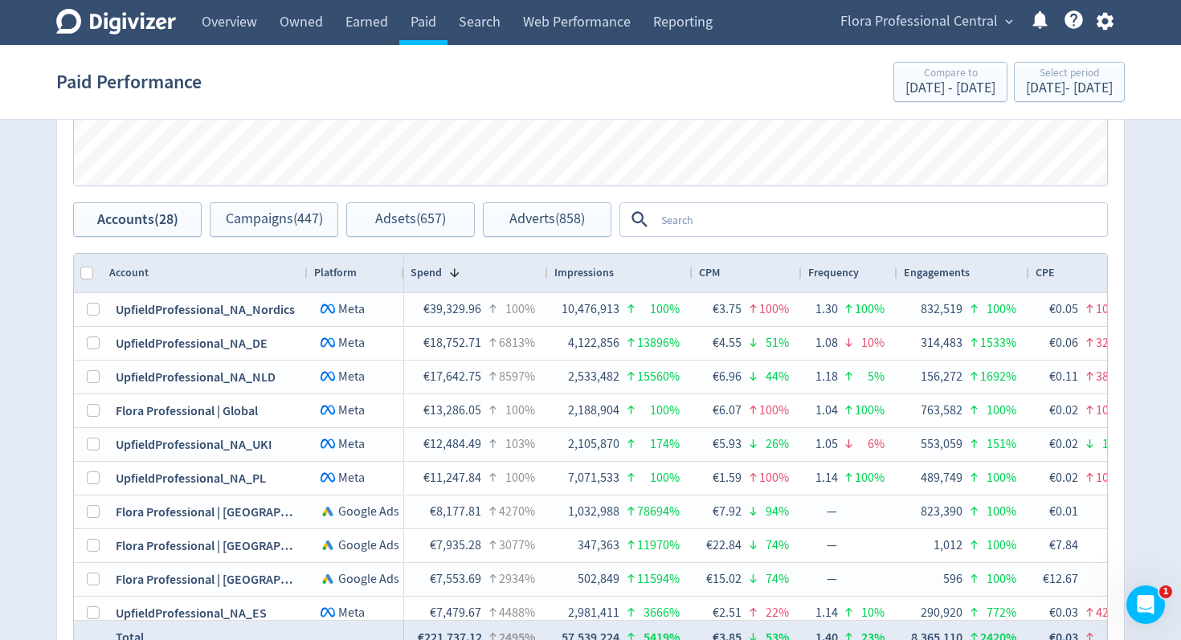
scroll to position [770, 0]
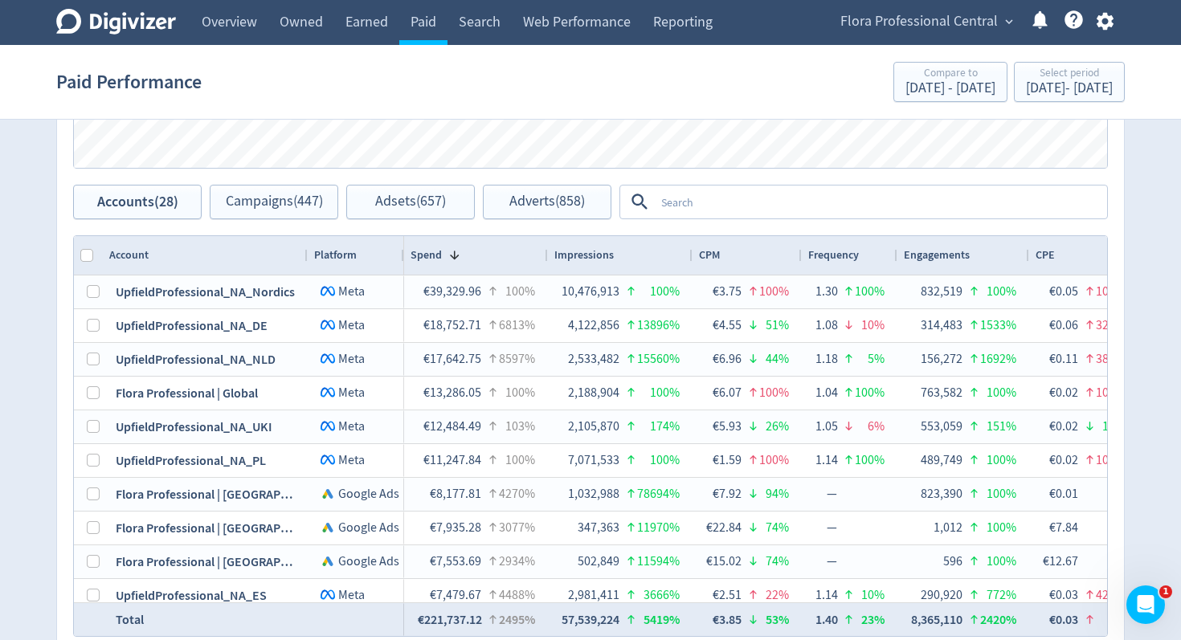
click at [713, 212] on textarea at bounding box center [880, 202] width 451 height 30
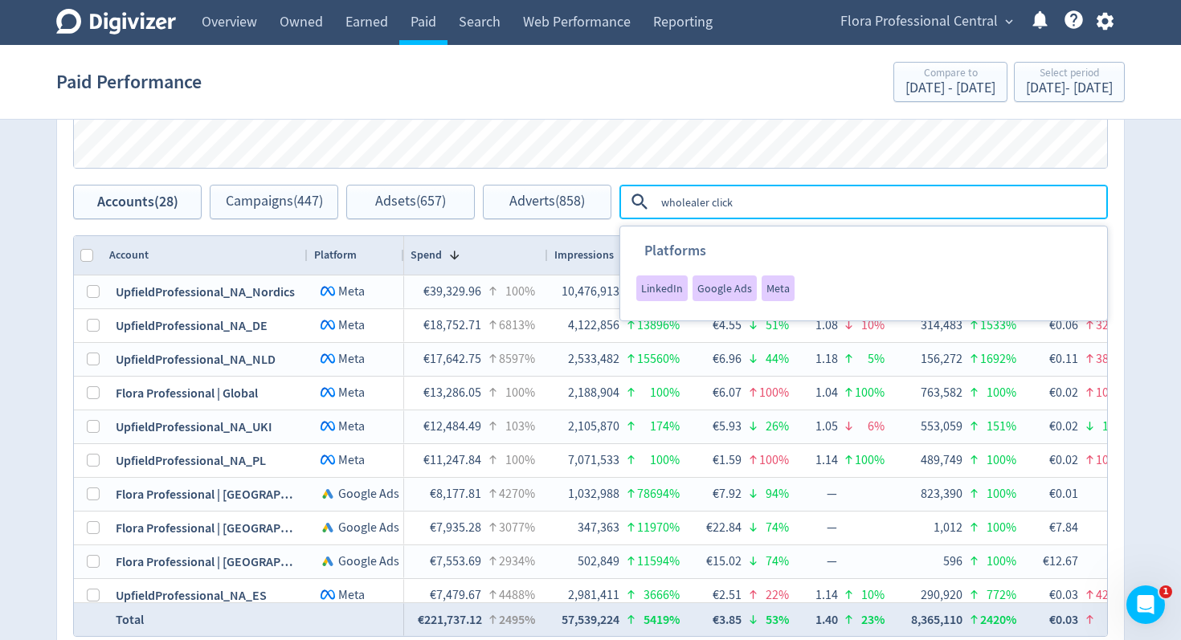
type textarea "wholealer clicks"
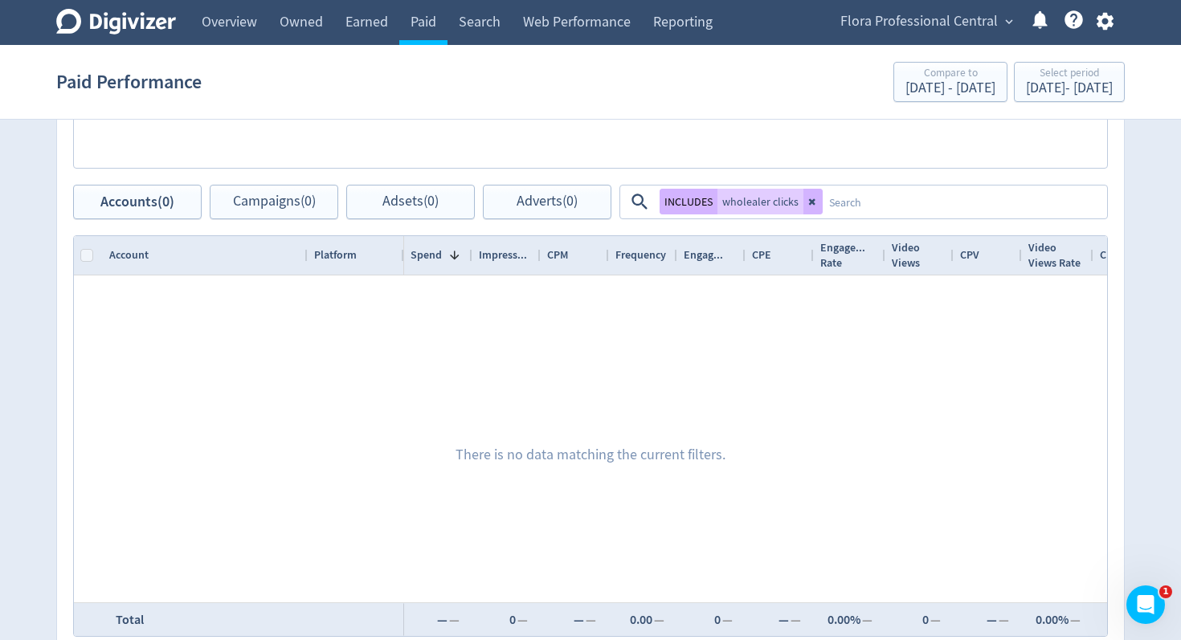
click at [808, 201] on icon at bounding box center [813, 202] width 10 height 10
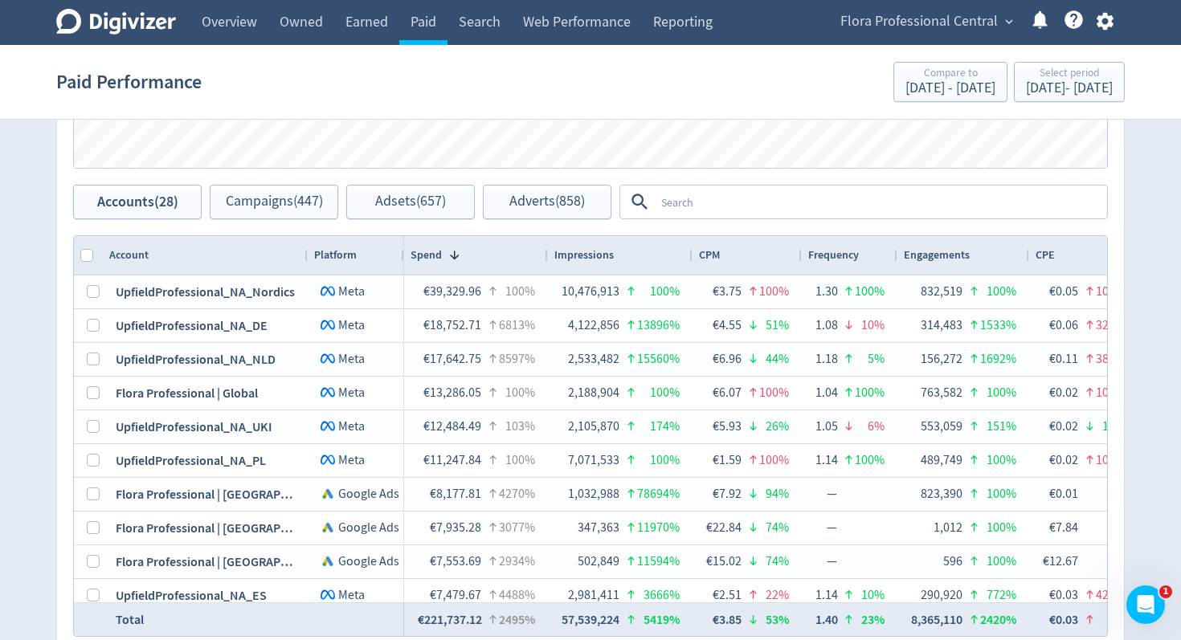
click at [776, 206] on textarea at bounding box center [880, 202] width 451 height 30
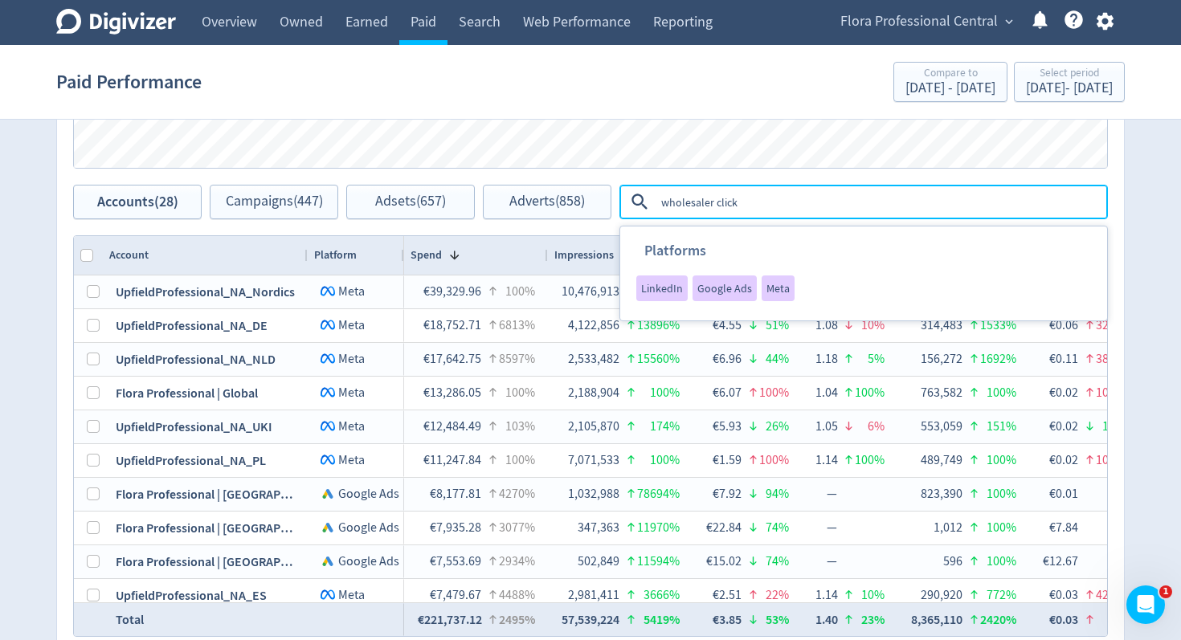
type textarea "wholesaler clicks"
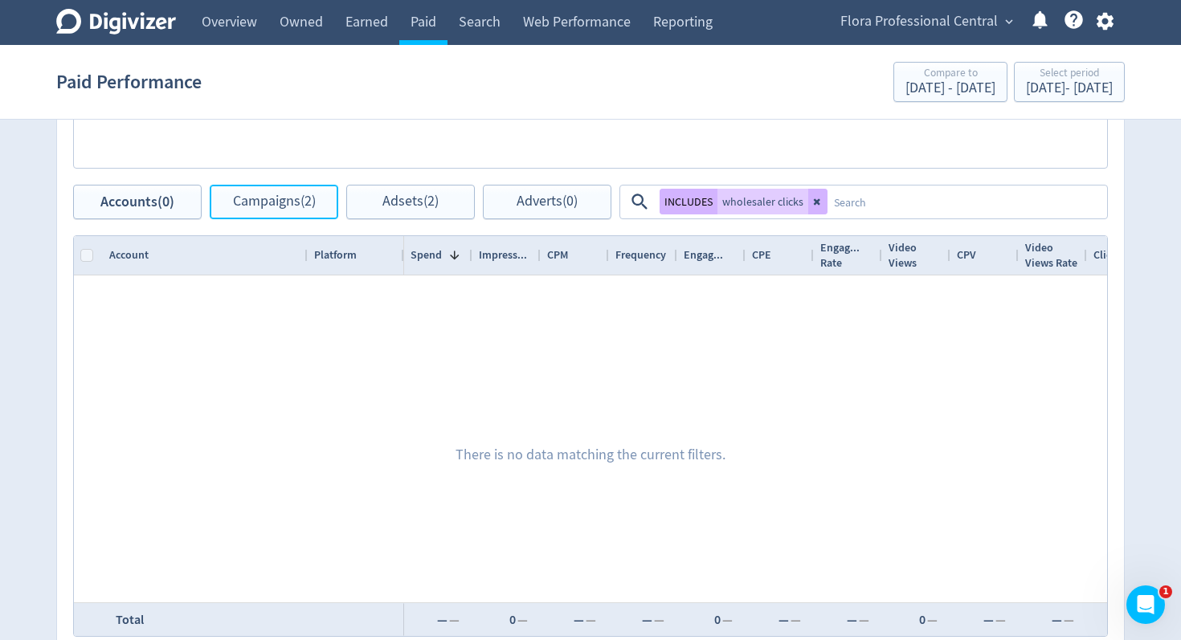
drag, startPoint x: 264, startPoint y: 206, endPoint x: 631, endPoint y: 222, distance: 366.7
click at [264, 206] on span "Campaigns (2)" at bounding box center [274, 201] width 83 height 15
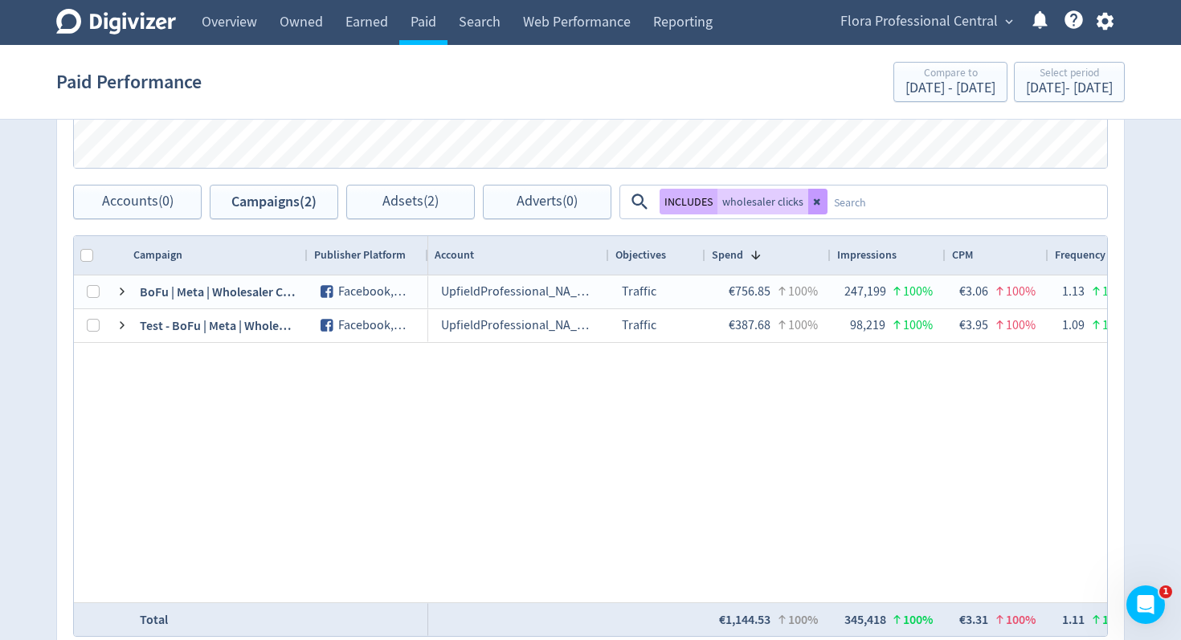
click at [815, 206] on icon at bounding box center [818, 202] width 10 height 10
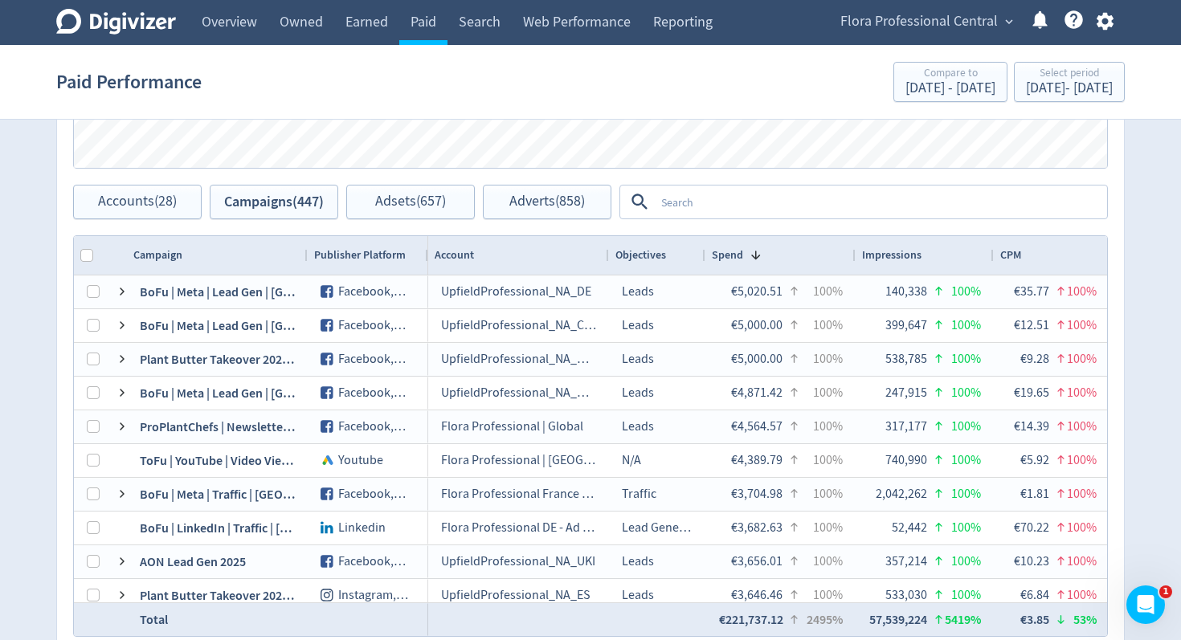
click at [832, 208] on textarea at bounding box center [880, 202] width 451 height 30
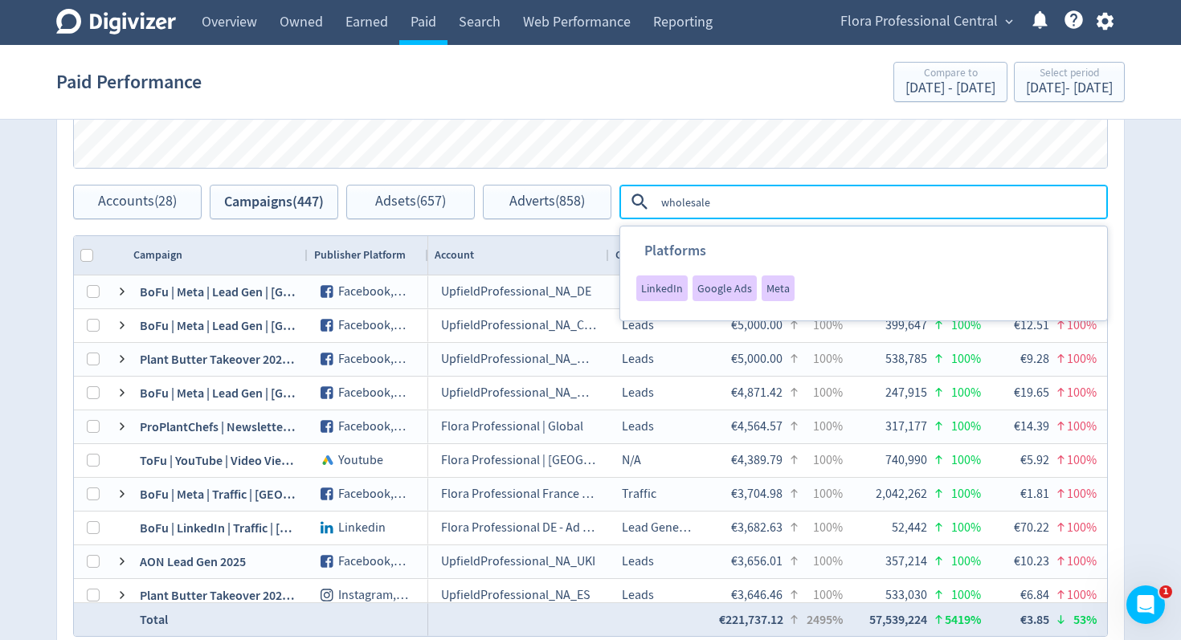
type textarea "wholesaler"
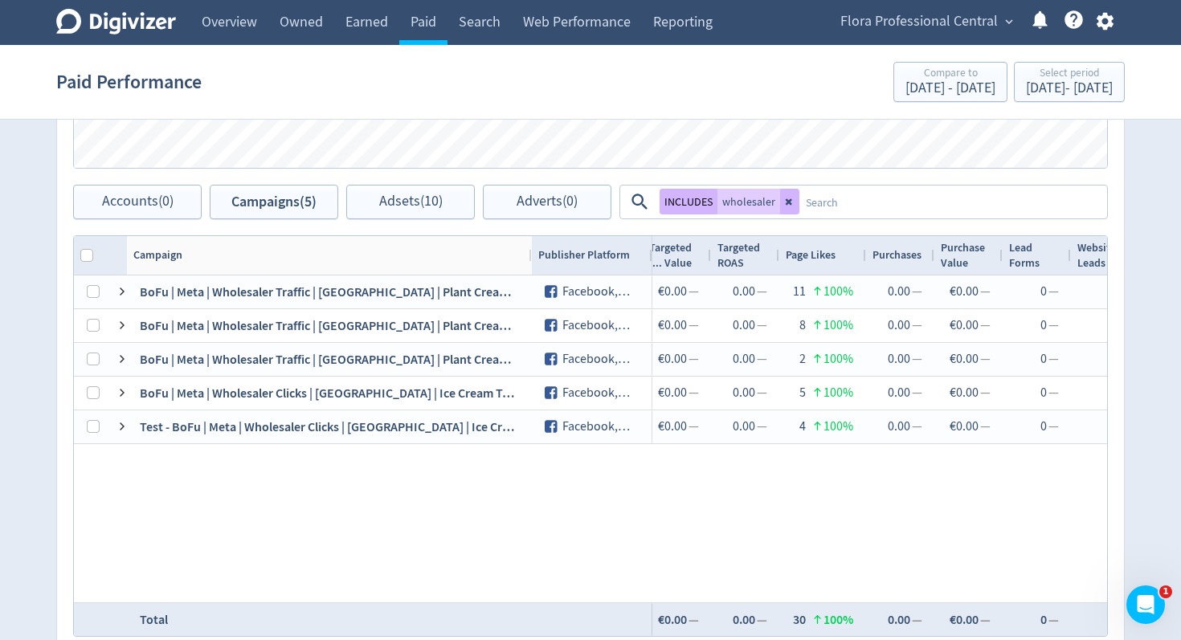
drag, startPoint x: 304, startPoint y: 255, endPoint x: 556, endPoint y: 272, distance: 251.9
click at [529, 252] on div at bounding box center [531, 255] width 6 height 39
